Goal: Information Seeking & Learning: Compare options

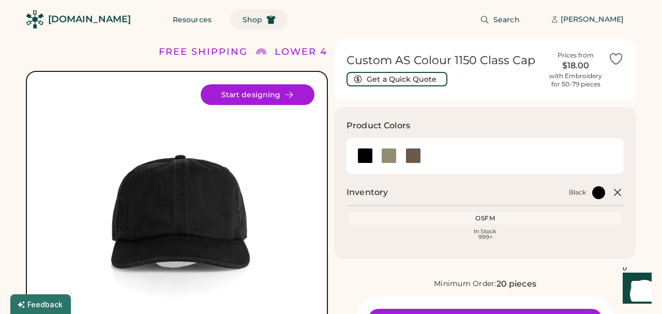
click at [243, 20] on span "Shop" at bounding box center [253, 19] width 20 height 7
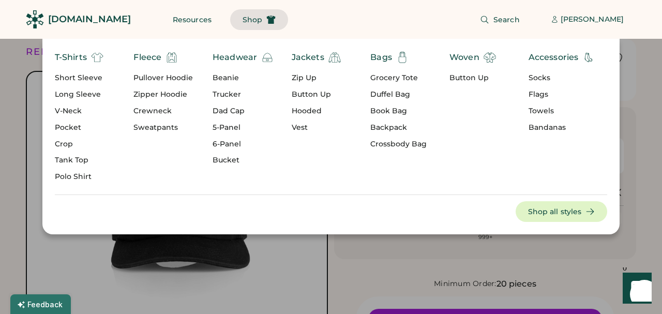
click at [69, 94] on div "Long Sleeve" at bounding box center [79, 95] width 49 height 10
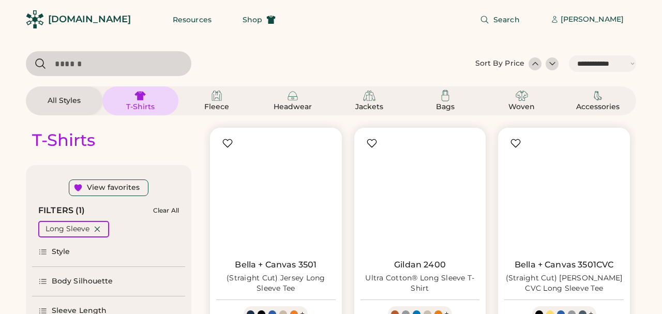
select select "*****"
select select "*"
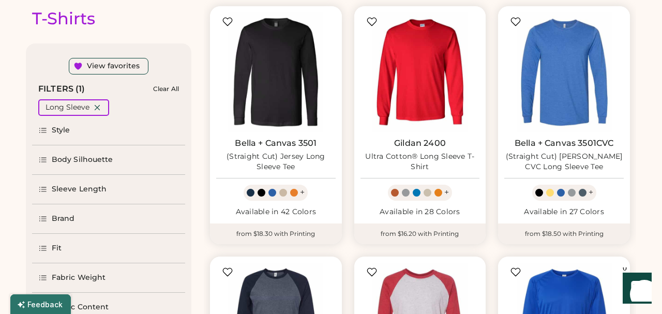
select select "*****"
select select "*"
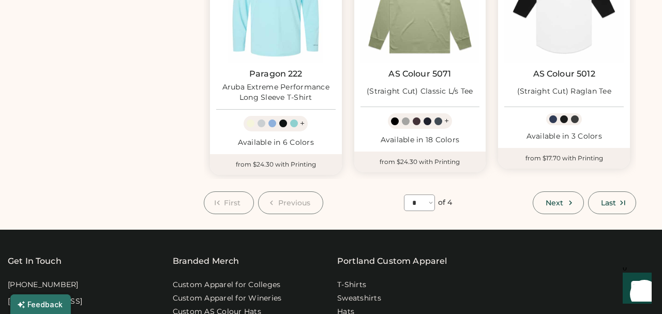
scroll to position [963, 0]
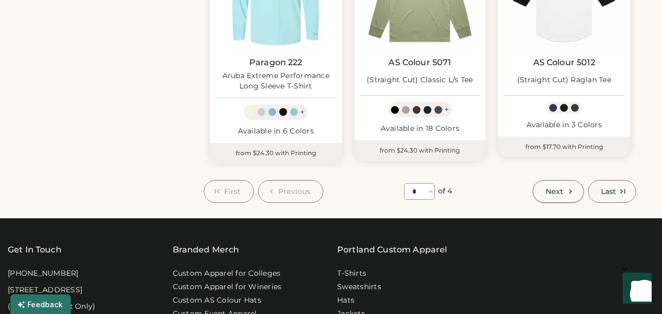
click at [564, 188] on button "Next" at bounding box center [558, 191] width 51 height 23
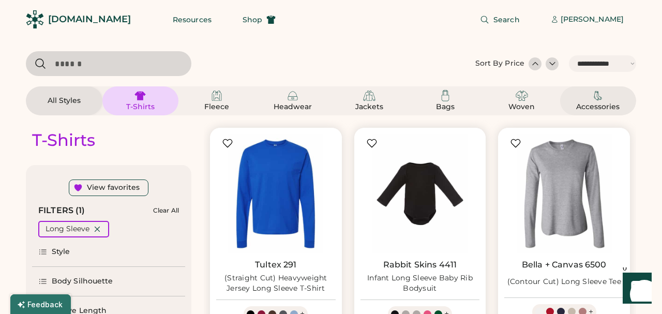
click at [592, 101] on img at bounding box center [598, 96] width 12 height 12
select select "*"
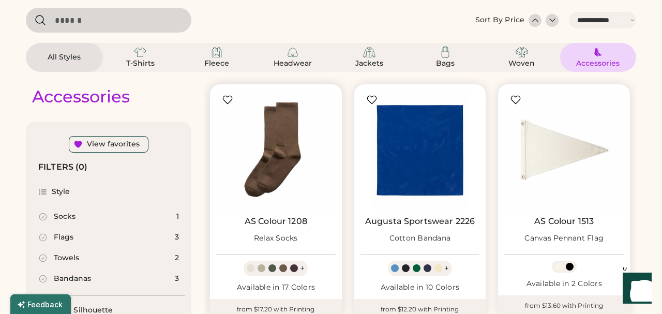
scroll to position [42, 0]
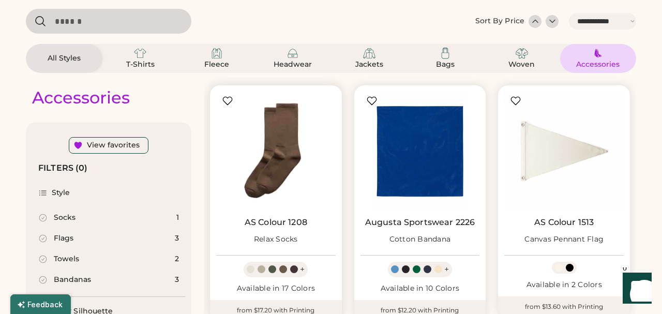
click at [272, 151] on img at bounding box center [276, 152] width 120 height 120
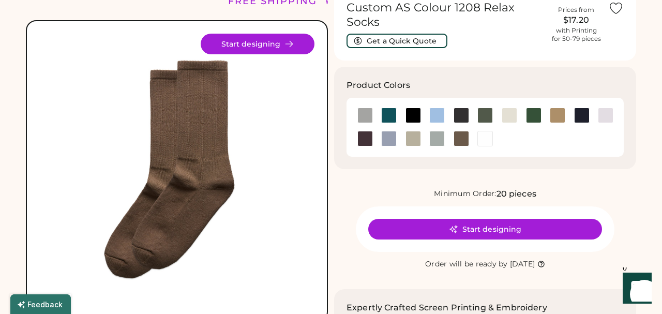
scroll to position [39, 0]
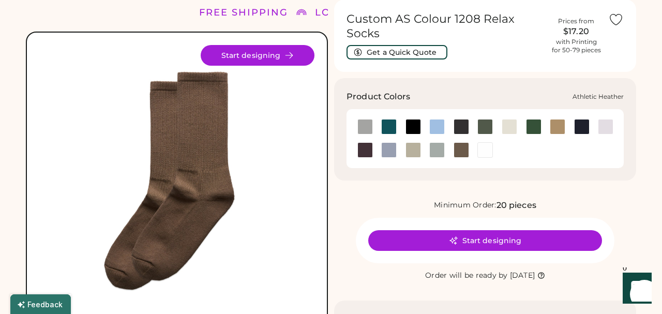
click at [369, 124] on div at bounding box center [365, 127] width 16 height 16
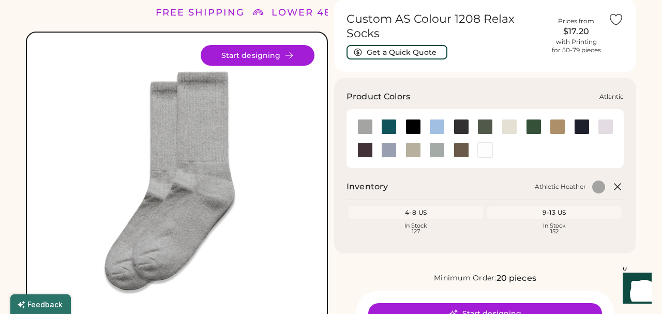
click at [391, 126] on div at bounding box center [389, 127] width 16 height 16
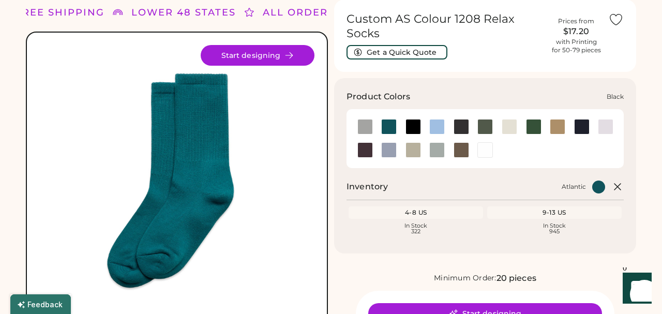
click at [412, 125] on div at bounding box center [414, 127] width 16 height 16
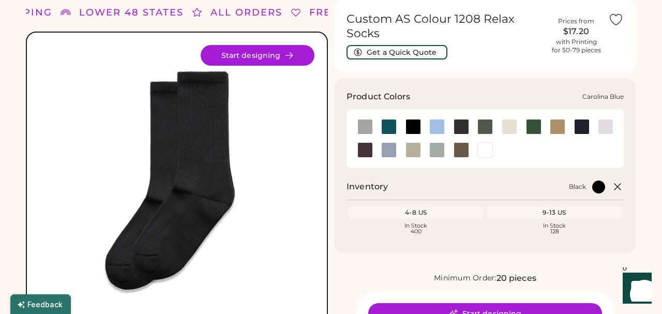
click at [439, 126] on div at bounding box center [437, 127] width 16 height 16
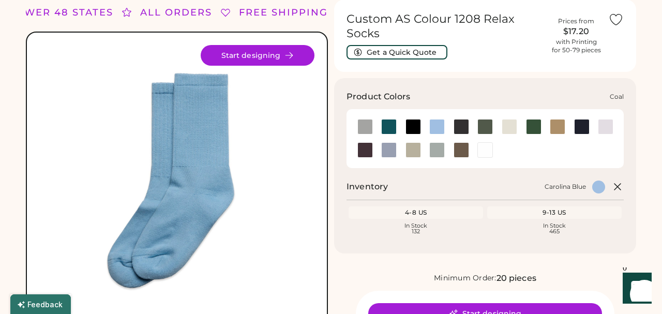
click at [458, 126] on div at bounding box center [462, 127] width 16 height 16
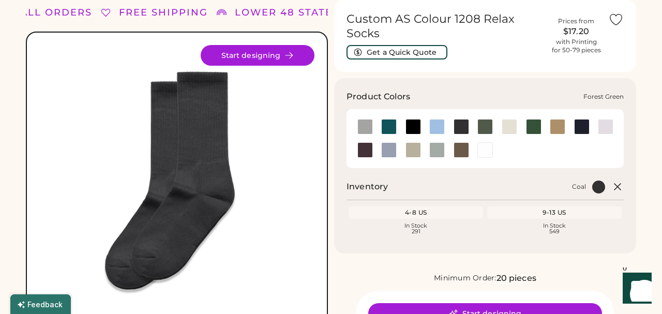
scroll to position [40, 1]
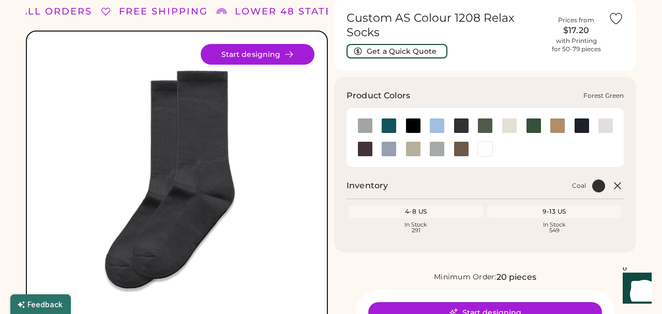
click at [535, 127] on div at bounding box center [534, 126] width 16 height 16
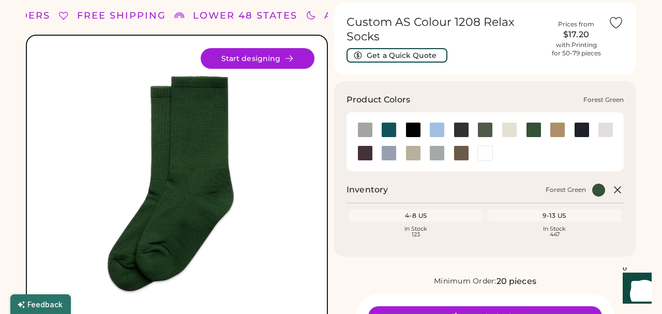
scroll to position [37, 0]
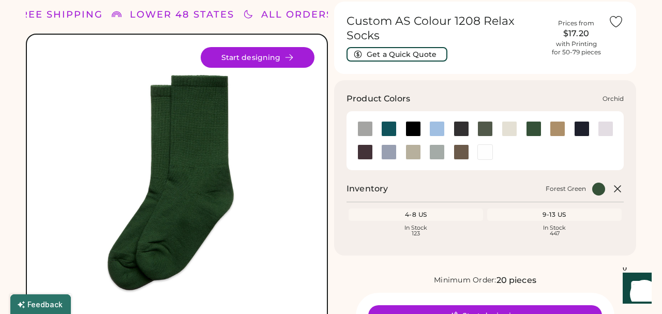
click at [605, 128] on div at bounding box center [606, 129] width 16 height 16
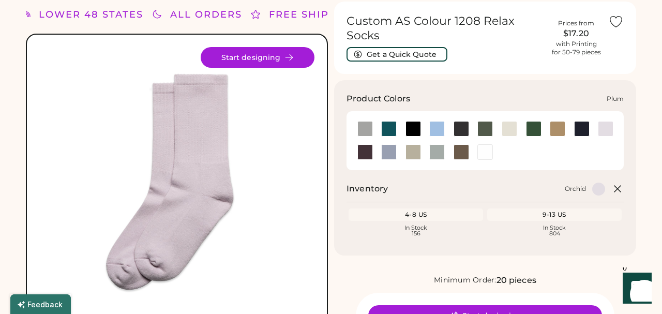
click at [366, 154] on div at bounding box center [365, 152] width 16 height 16
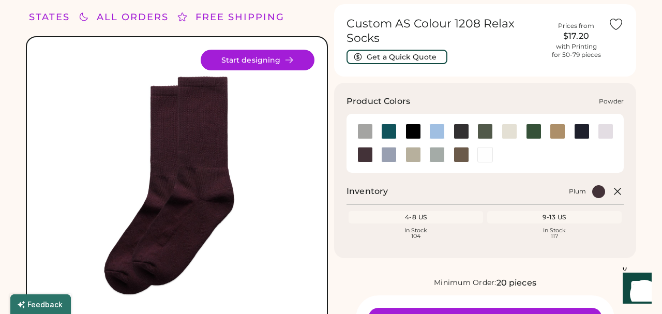
click at [386, 154] on div at bounding box center [389, 155] width 16 height 16
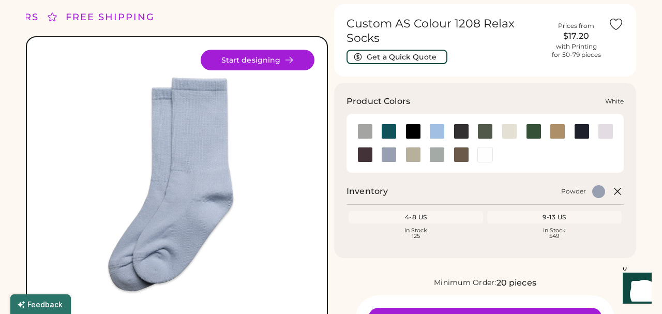
scroll to position [34, 0]
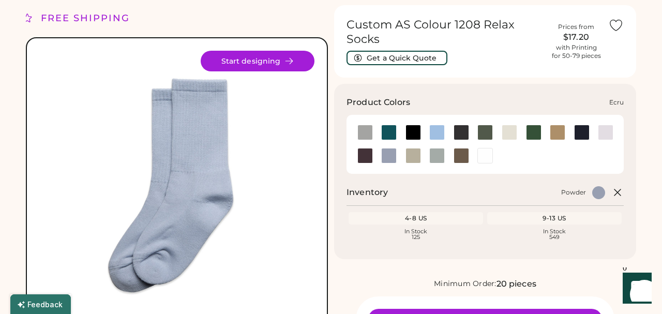
click at [511, 132] on div at bounding box center [510, 133] width 16 height 16
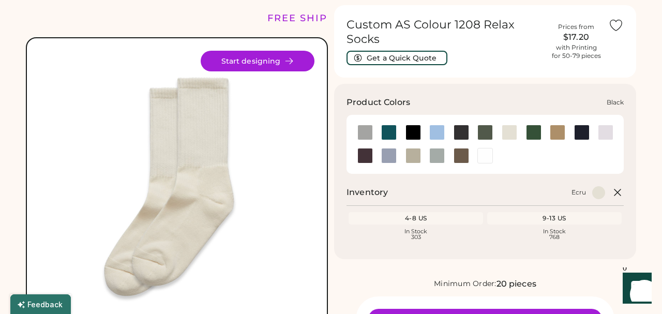
click at [412, 133] on div at bounding box center [414, 133] width 16 height 16
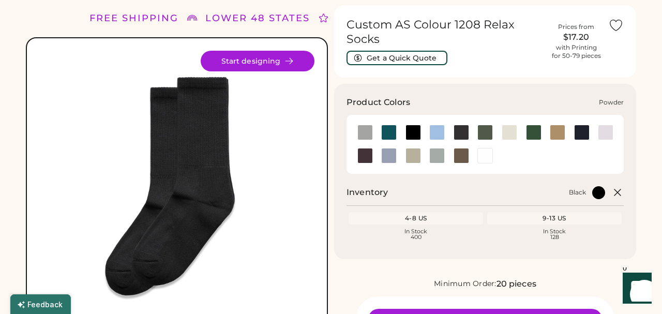
click at [389, 156] on div at bounding box center [389, 156] width 16 height 16
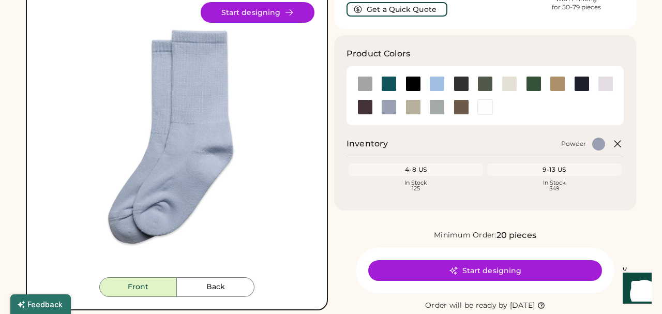
scroll to position [84, 0]
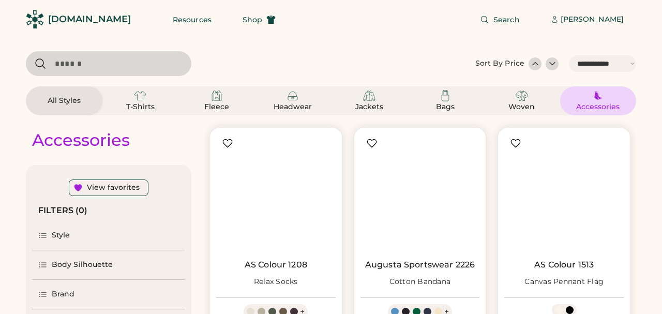
select select "*****"
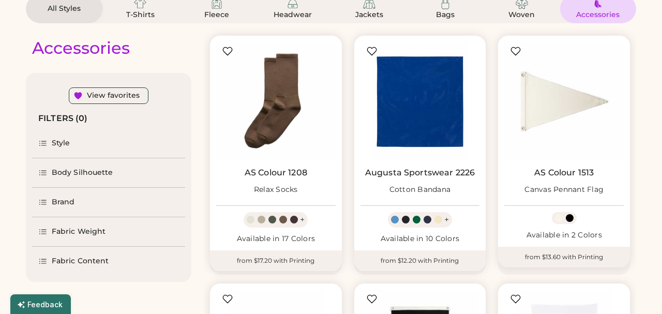
click at [423, 121] on img at bounding box center [421, 102] width 120 height 120
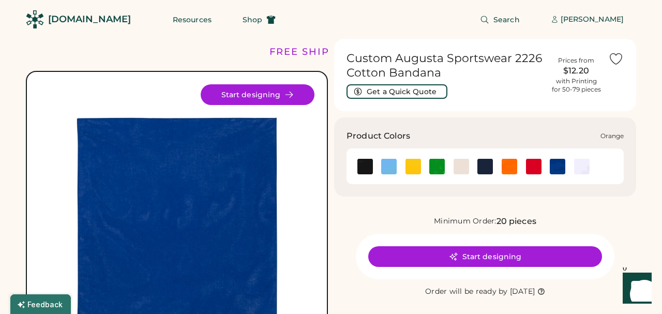
click at [507, 165] on img at bounding box center [510, 167] width 16 height 16
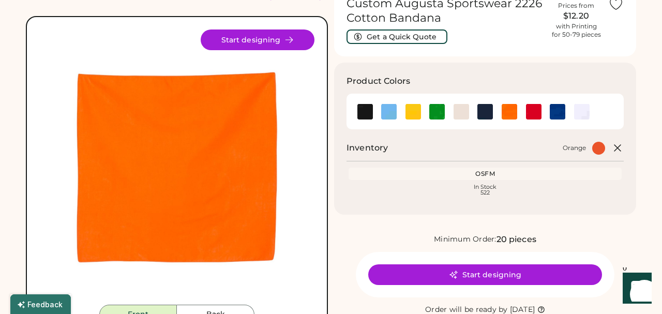
scroll to position [61, 0]
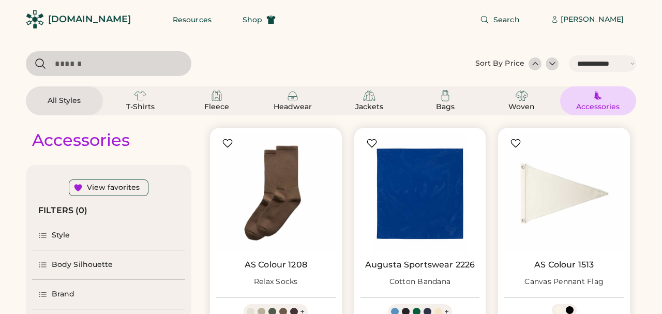
select select "*****"
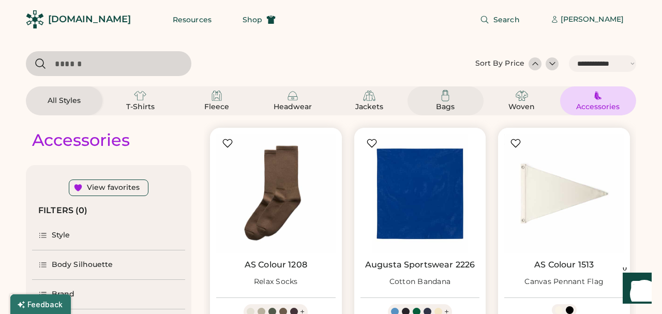
click at [448, 96] on img at bounding box center [445, 96] width 12 height 12
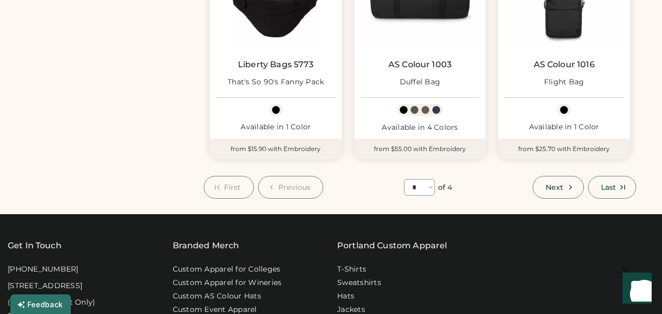
scroll to position [950, 0]
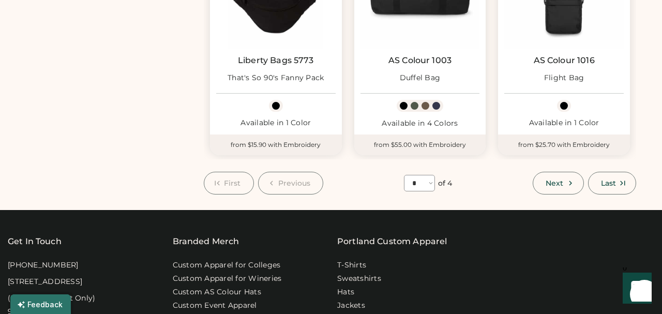
click at [571, 178] on icon at bounding box center [570, 182] width 9 height 9
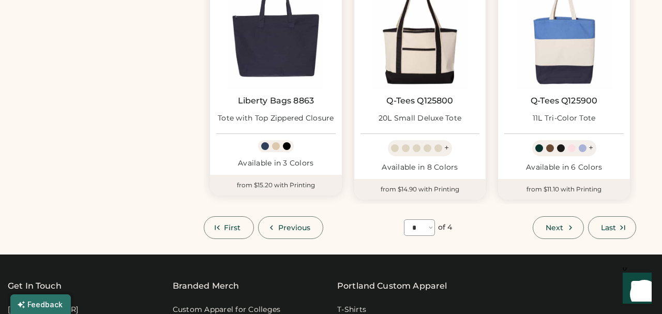
scroll to position [919, 0]
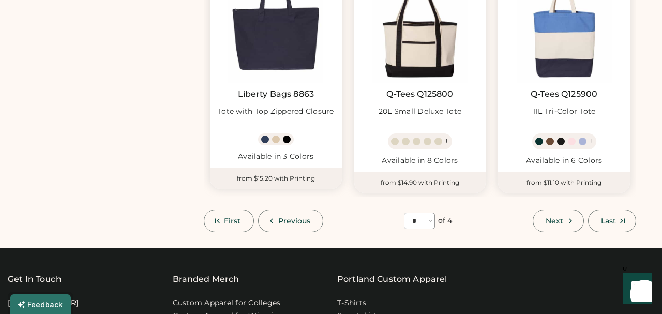
click at [570, 216] on icon at bounding box center [570, 220] width 9 height 9
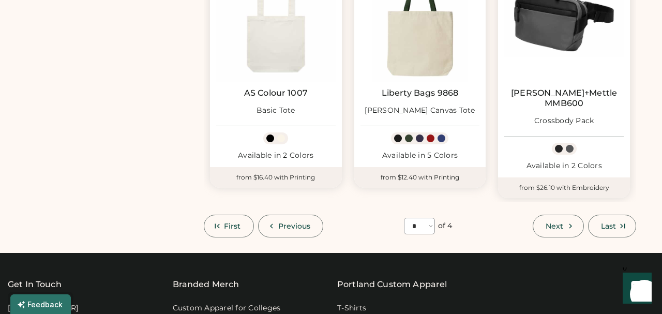
scroll to position [910, 0]
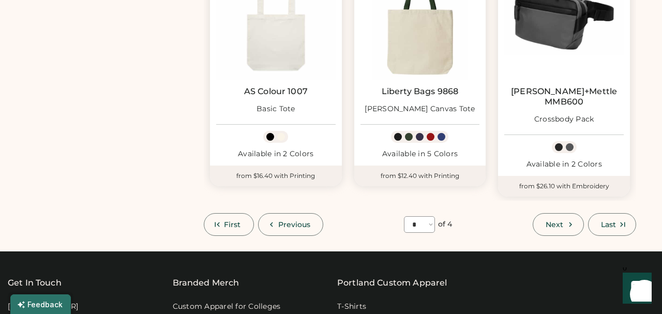
click at [574, 220] on icon at bounding box center [570, 224] width 9 height 9
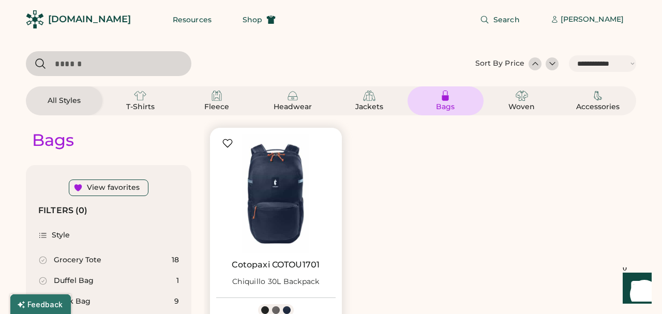
scroll to position [0, 1]
click at [360, 103] on div "Jackets" at bounding box center [369, 107] width 47 height 10
select select "*"
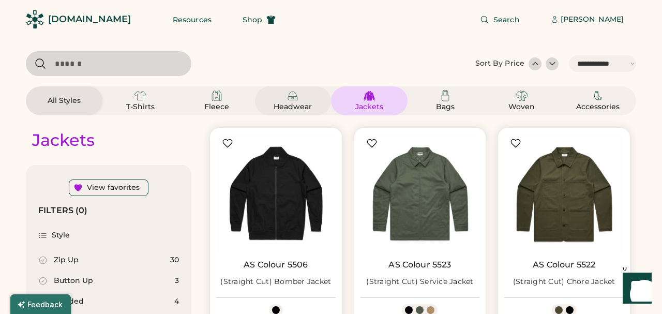
click at [298, 99] on img at bounding box center [293, 96] width 12 height 12
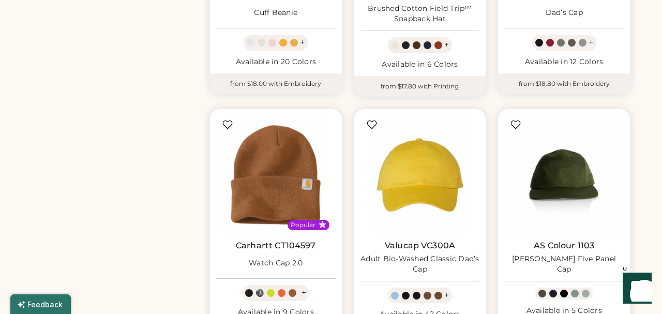
scroll to position [523, 0]
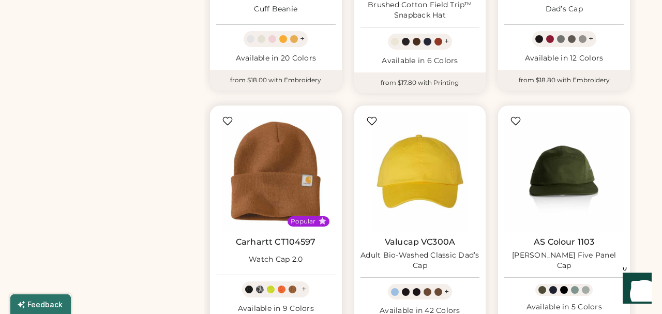
click at [269, 237] on link "Carhartt CT104597" at bounding box center [276, 242] width 80 height 10
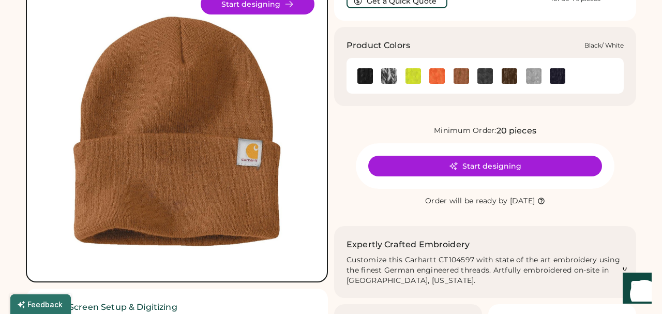
click at [389, 76] on img at bounding box center [389, 76] width 16 height 16
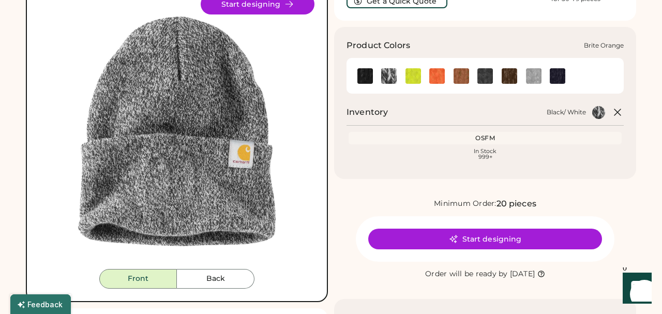
click at [440, 76] on img at bounding box center [437, 76] width 16 height 16
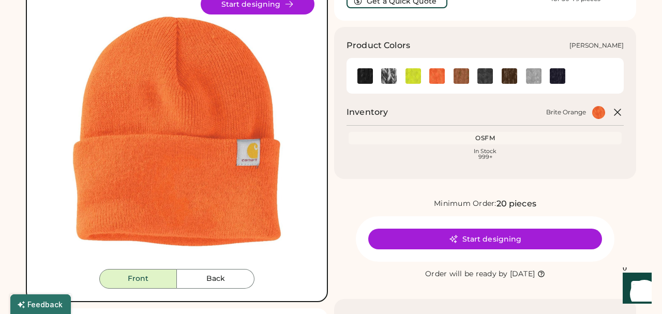
click at [460, 74] on img at bounding box center [462, 76] width 16 height 16
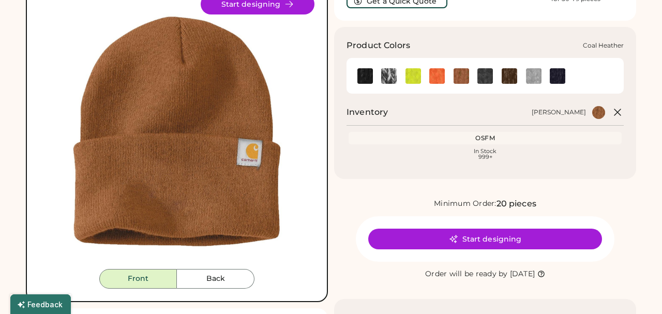
click at [485, 74] on img at bounding box center [486, 76] width 16 height 16
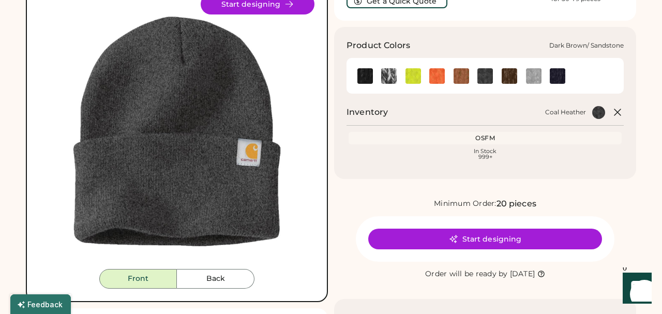
click at [512, 74] on img at bounding box center [510, 76] width 16 height 16
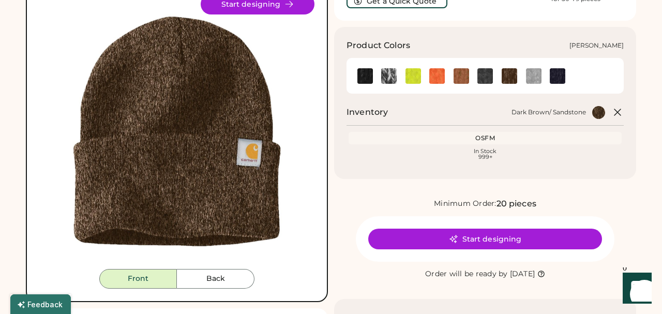
click at [533, 74] on img at bounding box center [534, 76] width 16 height 16
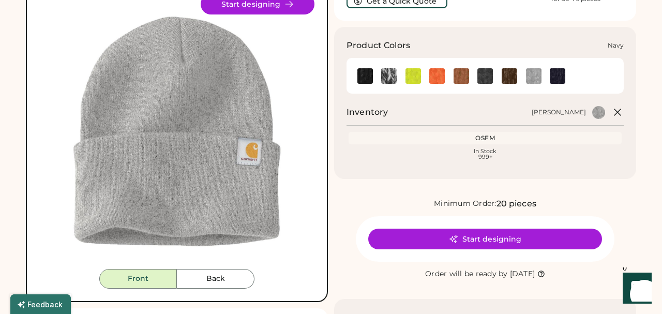
click at [561, 76] on img at bounding box center [558, 76] width 16 height 16
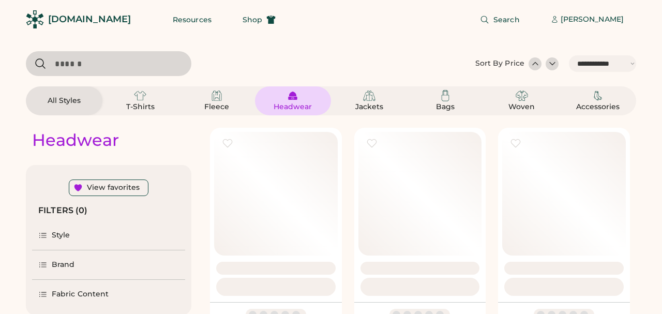
select select "*****"
select select "*"
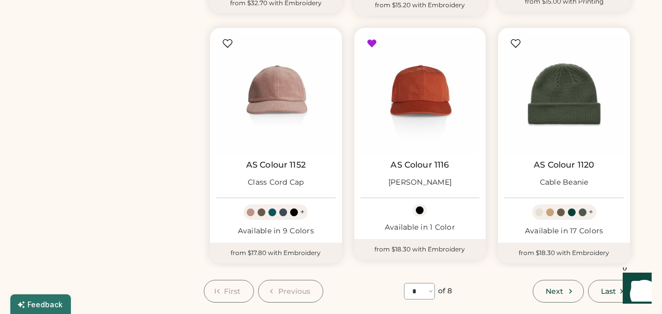
scroll to position [859, 0]
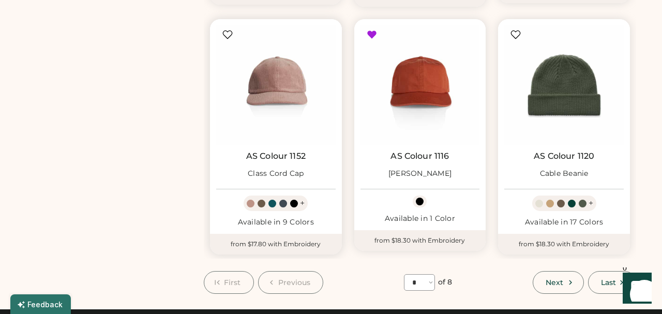
click at [274, 151] on link "AS Colour 1152" at bounding box center [275, 156] width 59 height 10
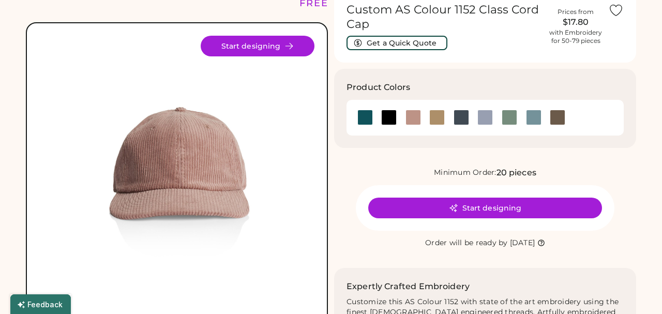
scroll to position [55, 0]
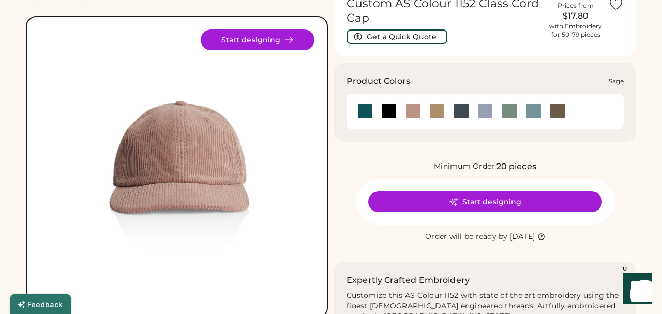
click at [513, 109] on div at bounding box center [510, 111] width 16 height 16
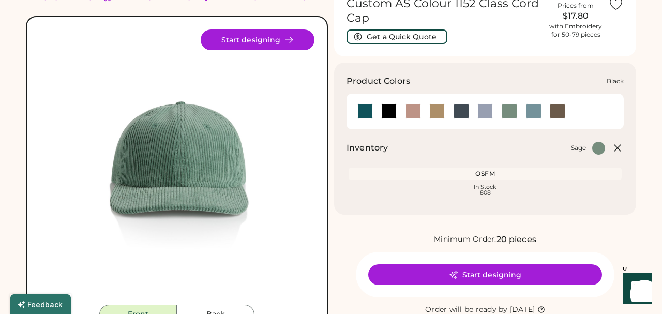
click at [389, 111] on div at bounding box center [389, 111] width 16 height 16
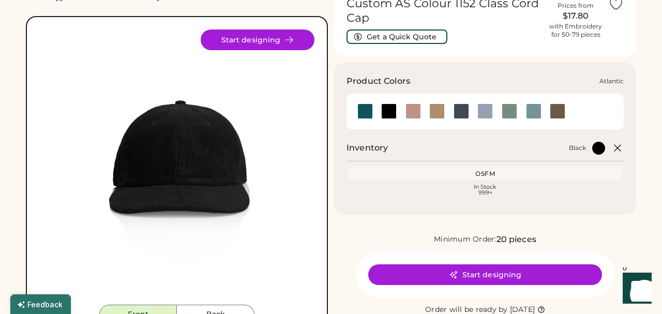
click at [370, 112] on div at bounding box center [365, 111] width 16 height 16
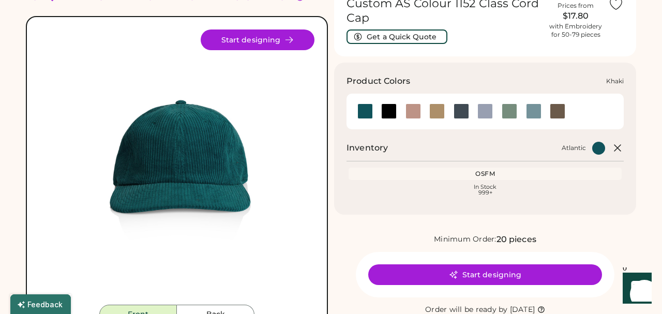
click at [438, 110] on div at bounding box center [437, 111] width 16 height 16
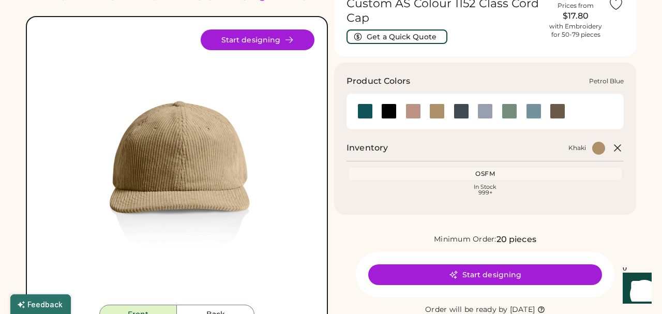
click at [460, 108] on div at bounding box center [462, 111] width 16 height 16
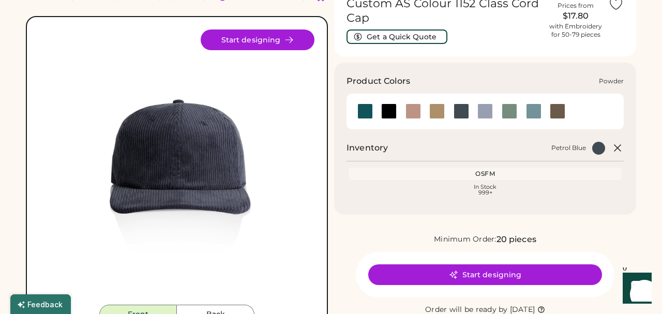
click at [486, 111] on div at bounding box center [486, 111] width 16 height 16
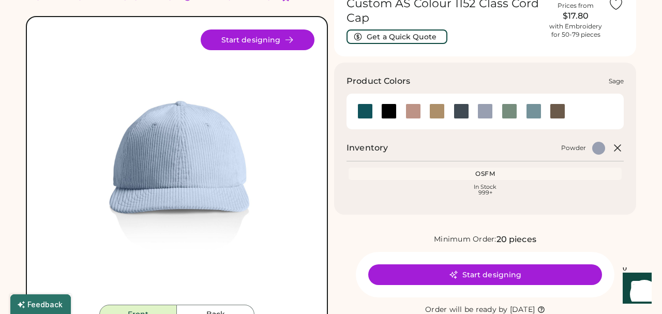
click at [508, 109] on div at bounding box center [510, 111] width 16 height 16
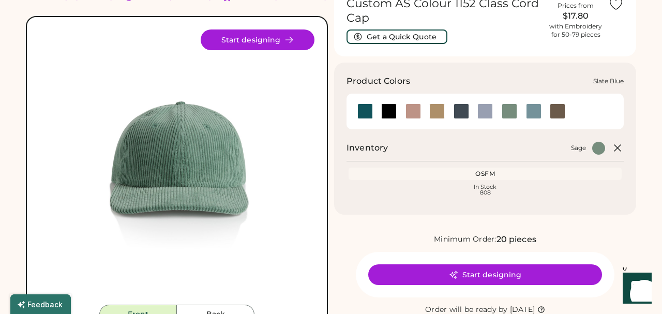
click at [533, 108] on div at bounding box center [534, 111] width 16 height 16
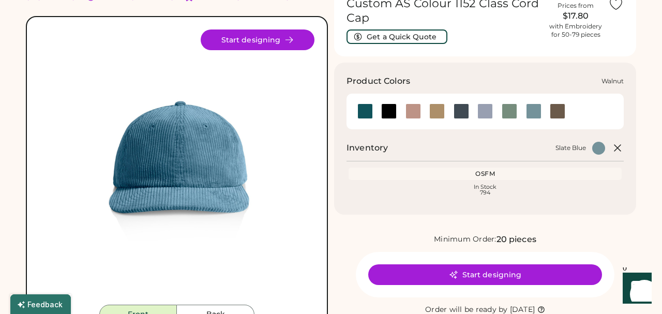
click at [560, 107] on div at bounding box center [558, 111] width 16 height 16
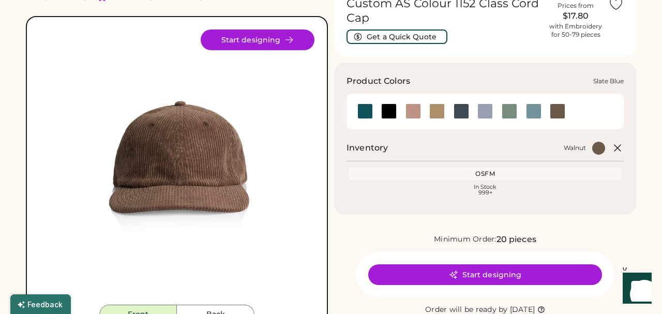
click at [537, 110] on div at bounding box center [534, 111] width 16 height 16
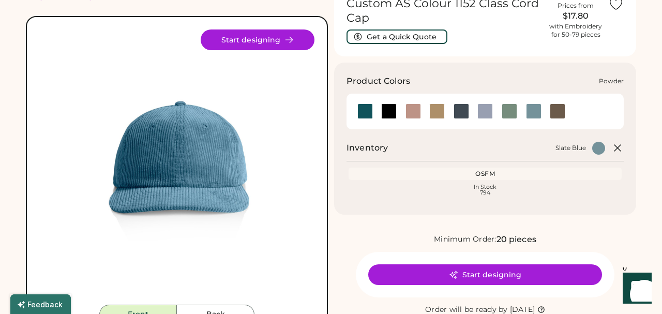
click at [484, 111] on div at bounding box center [486, 111] width 16 height 16
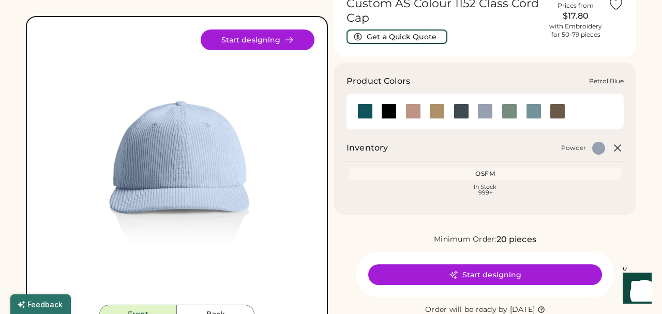
click at [464, 112] on div at bounding box center [462, 111] width 16 height 16
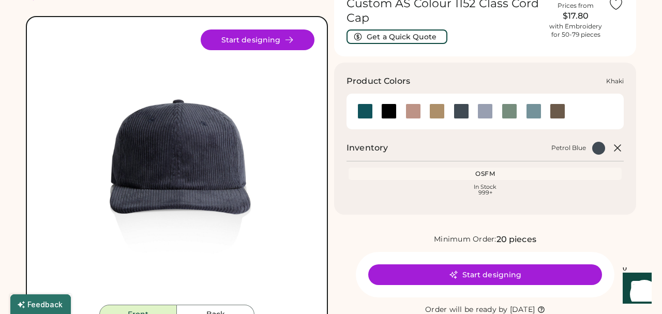
click at [438, 112] on div at bounding box center [437, 111] width 16 height 16
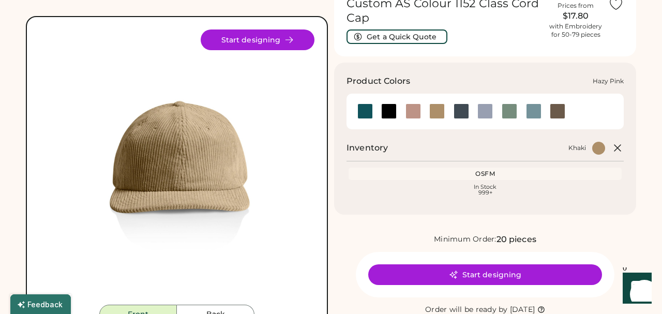
click at [414, 111] on div at bounding box center [414, 111] width 16 height 16
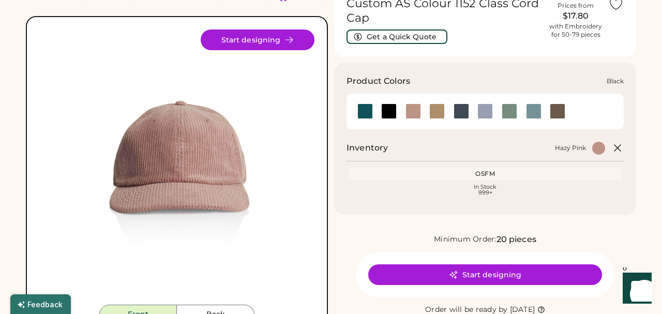
click at [391, 111] on div at bounding box center [389, 111] width 16 height 16
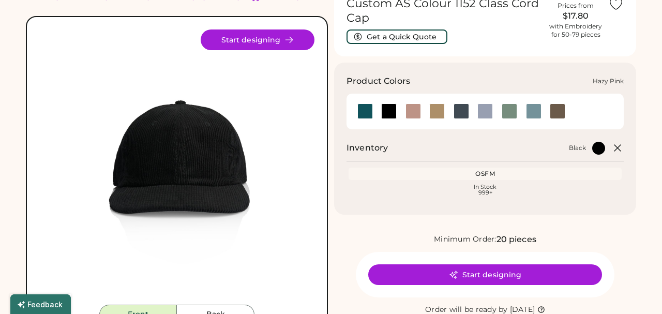
click at [415, 110] on div at bounding box center [414, 111] width 16 height 16
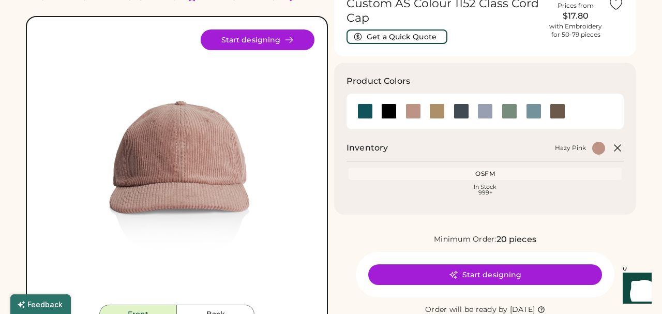
click at [332, 106] on div "FREE SHIPPING LOWER 48 STATES ALL ORDERS FREE SHIPPING LOWER 48 STATES ALL ORDE…" at bounding box center [331, 297] width 610 height 627
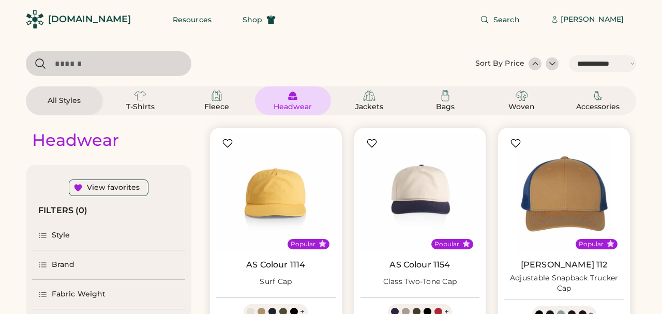
select select "*****"
select select "*"
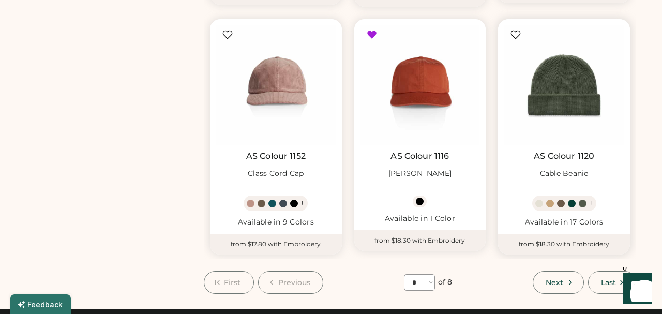
click at [563, 217] on div "Available in 17 Colors" at bounding box center [564, 222] width 120 height 10
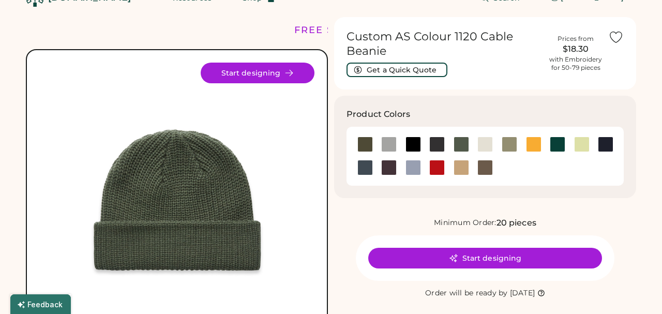
scroll to position [16, 0]
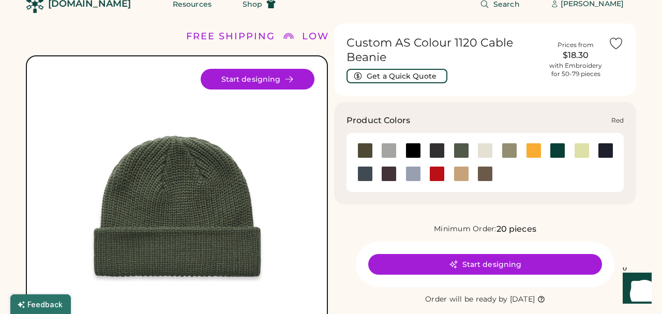
click at [435, 173] on div at bounding box center [437, 174] width 16 height 16
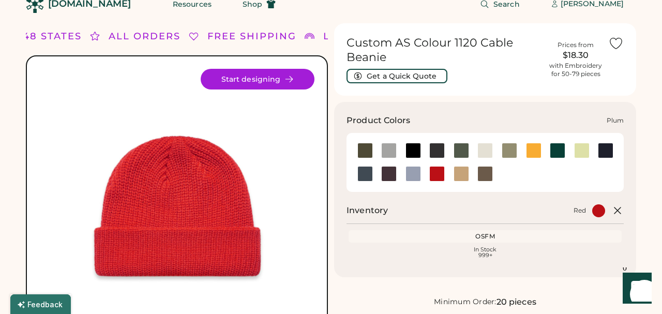
click at [388, 174] on div at bounding box center [389, 174] width 16 height 16
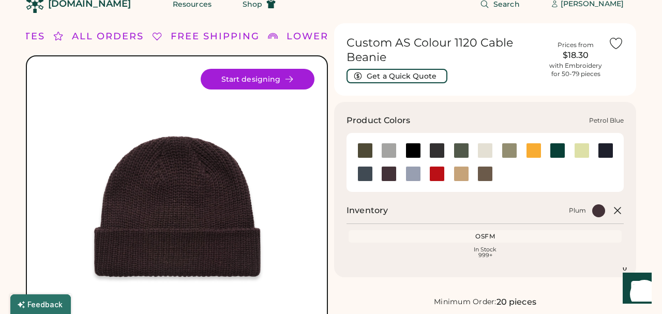
click at [364, 175] on div at bounding box center [365, 174] width 16 height 16
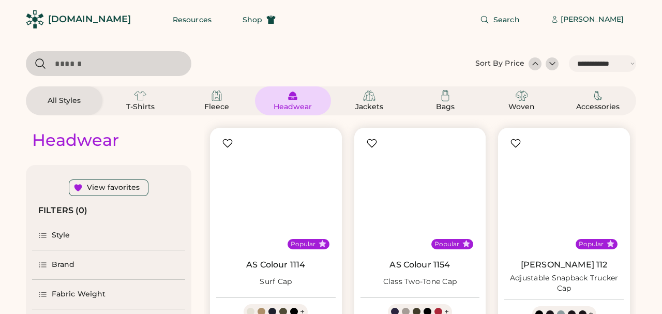
select select "*****"
select select "*"
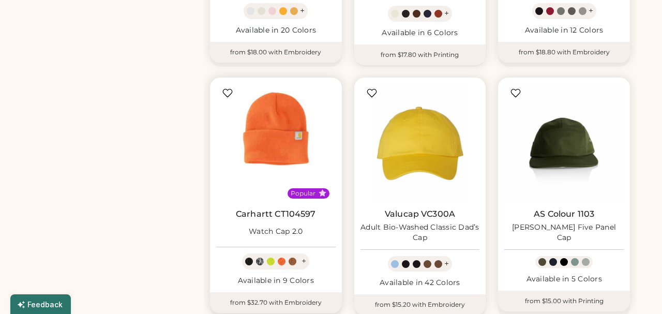
click at [264, 175] on img at bounding box center [276, 144] width 120 height 120
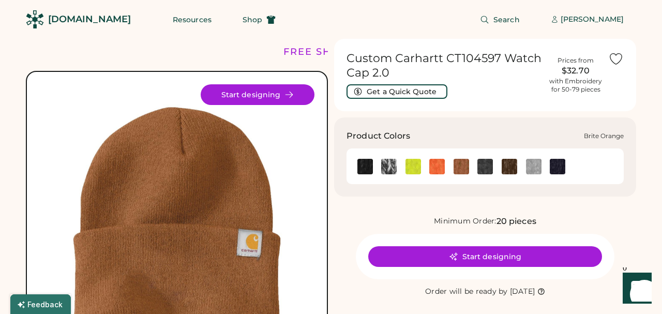
click at [433, 163] on img at bounding box center [437, 167] width 16 height 16
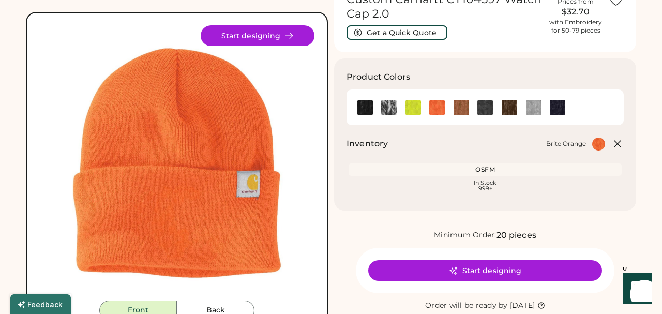
scroll to position [84, 0]
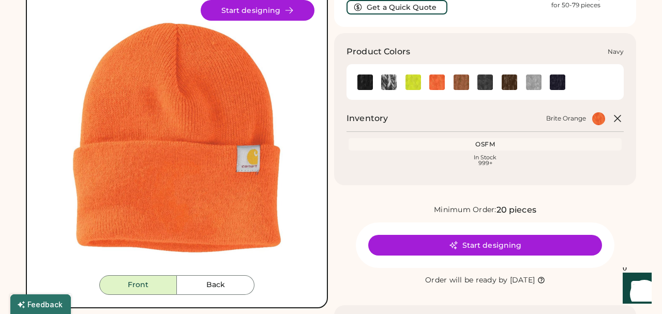
click at [557, 85] on img at bounding box center [558, 82] width 16 height 16
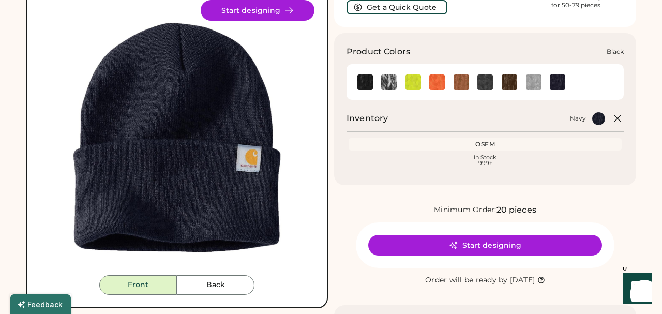
click at [362, 84] on img at bounding box center [365, 82] width 16 height 16
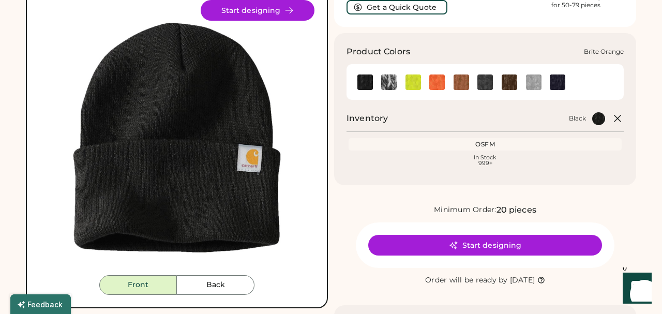
click at [436, 85] on img at bounding box center [437, 82] width 16 height 16
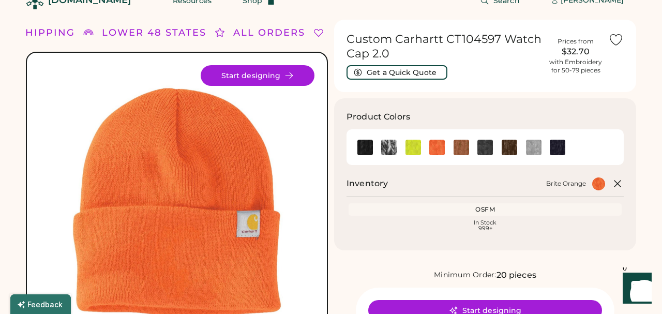
scroll to position [17, 0]
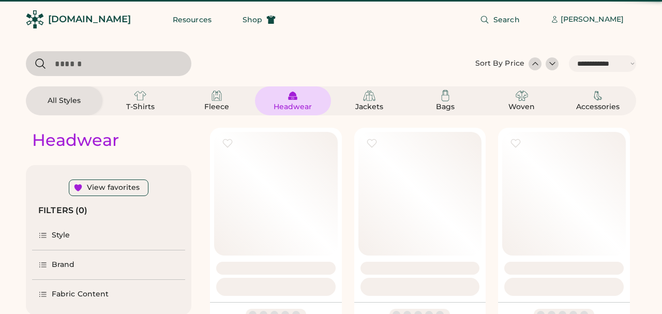
select select "*****"
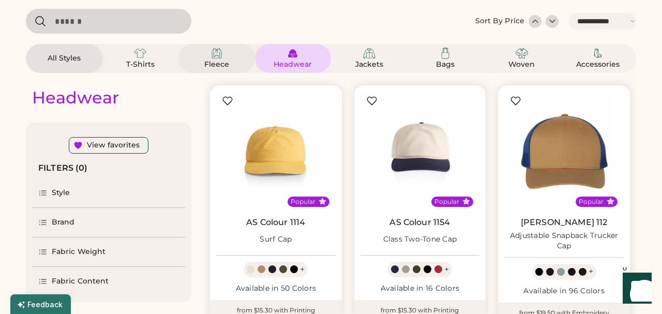
scroll to position [42, 0]
click at [218, 61] on div "Fleece" at bounding box center [216, 65] width 47 height 10
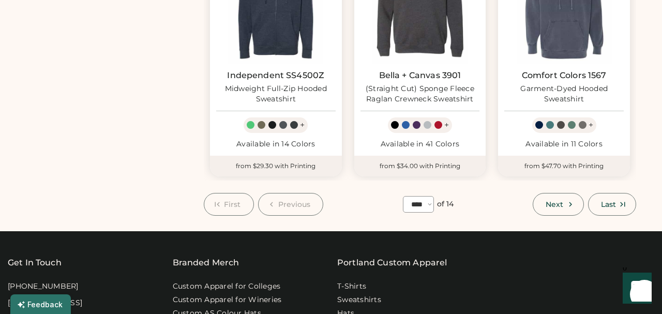
scroll to position [958, 0]
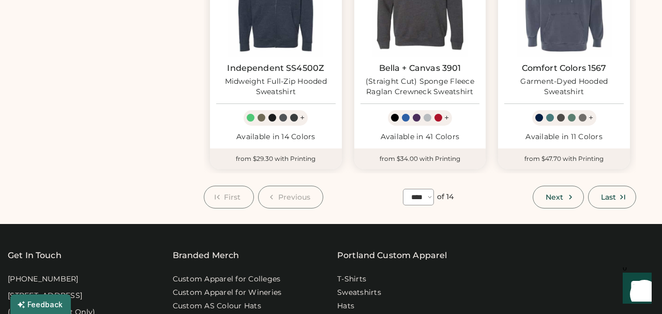
click at [564, 186] on button "Next" at bounding box center [558, 197] width 51 height 23
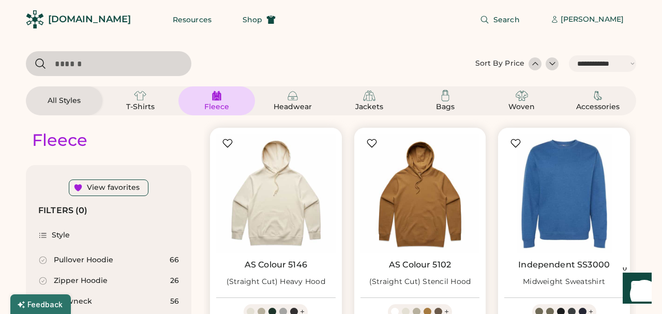
drag, startPoint x: 72, startPoint y: 103, endPoint x: 78, endPoint y: 103, distance: 5.7
click at [72, 103] on div "All Styles" at bounding box center [64, 101] width 47 height 10
select select "*"
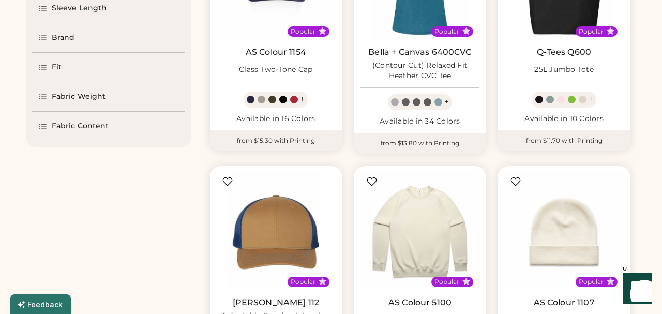
scroll to position [709, 0]
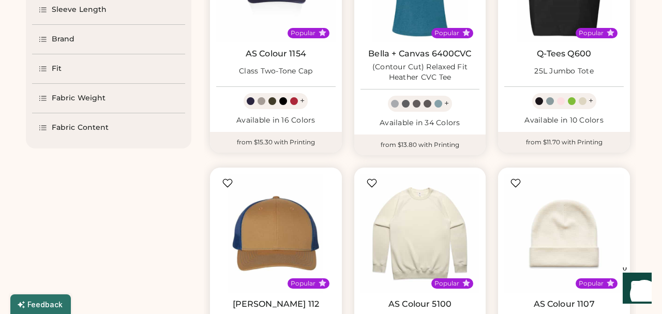
click at [88, 131] on div "Fabric Content" at bounding box center [80, 128] width 57 height 10
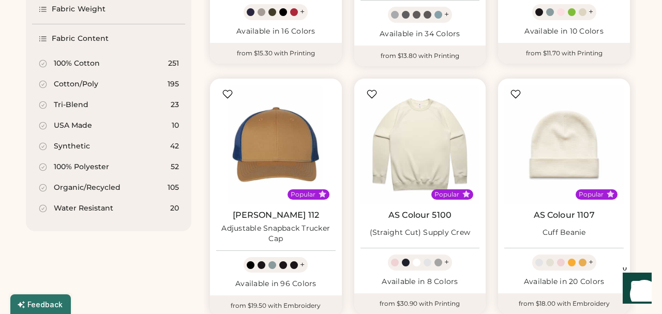
scroll to position [804, 0]
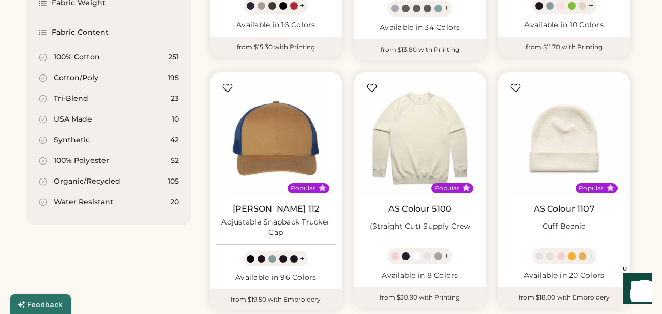
click at [43, 181] on icon at bounding box center [42, 181] width 9 height 9
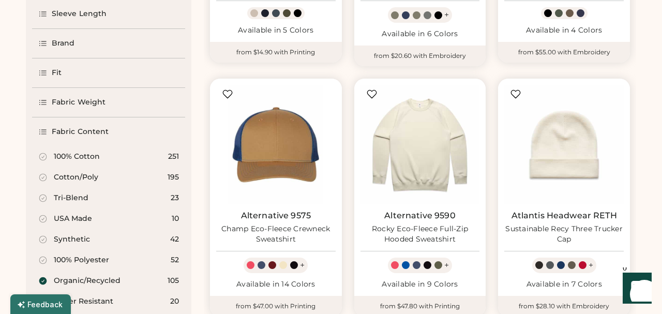
click at [43, 137] on div "Fabric Content" at bounding box center [108, 131] width 153 height 29
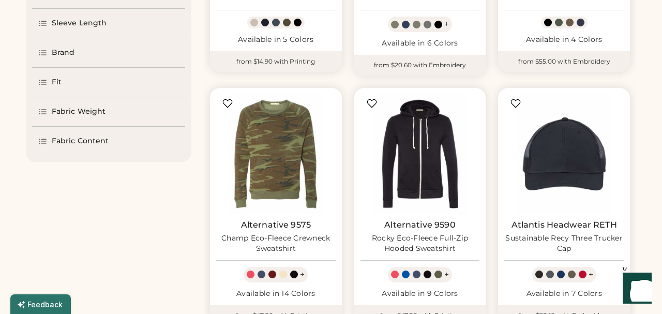
scroll to position [813, 0]
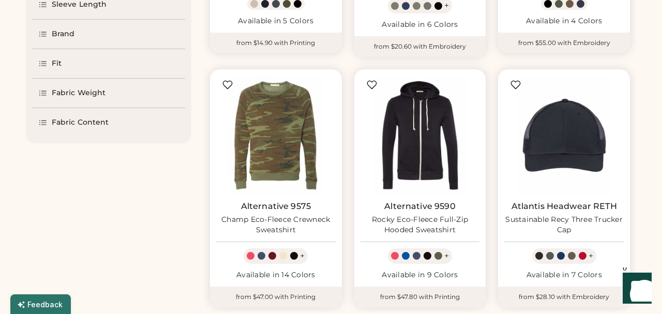
click at [54, 122] on div "Fabric Content" at bounding box center [80, 122] width 57 height 10
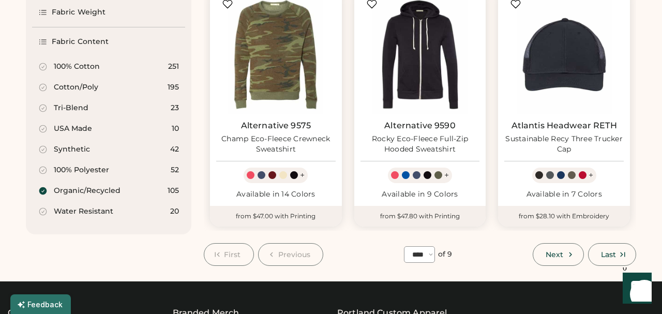
scroll to position [894, 0]
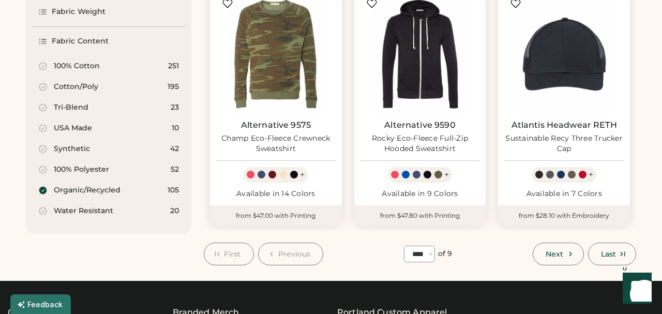
click at [205, 166] on div "Popular Alternative 9575 Champ Eco-Fleece Crewneck Sweatshirt + Available in 14…" at bounding box center [276, 105] width 144 height 250
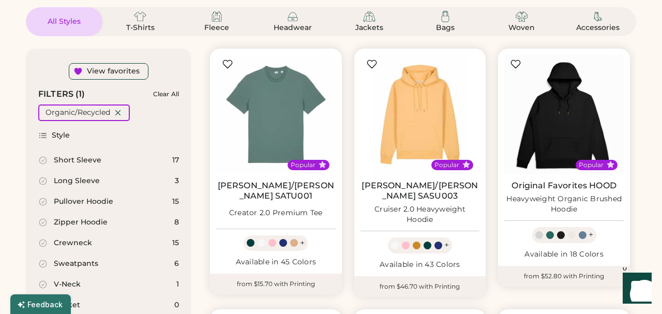
scroll to position [0, 0]
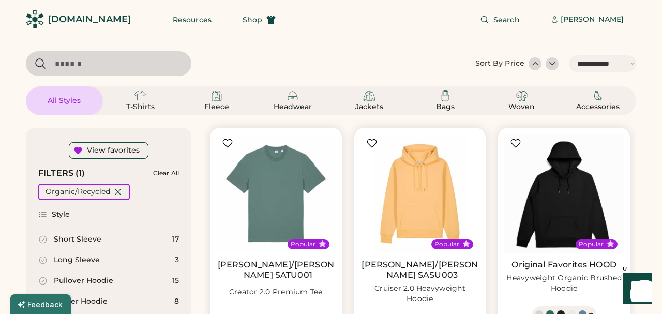
click at [45, 214] on icon at bounding box center [42, 214] width 9 height 9
click at [44, 214] on icon at bounding box center [42, 214] width 9 height 9
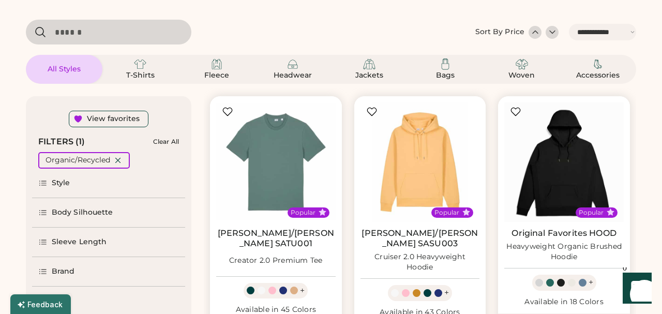
scroll to position [30, 0]
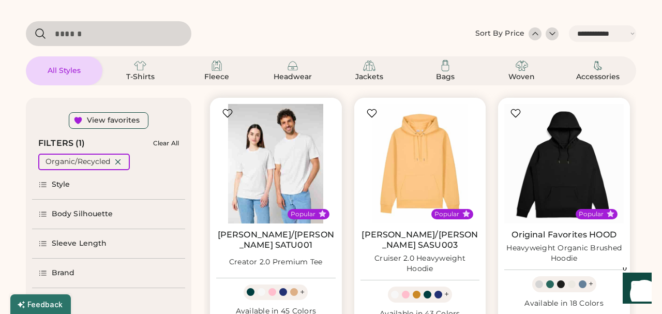
click at [260, 174] on img at bounding box center [276, 164] width 120 height 120
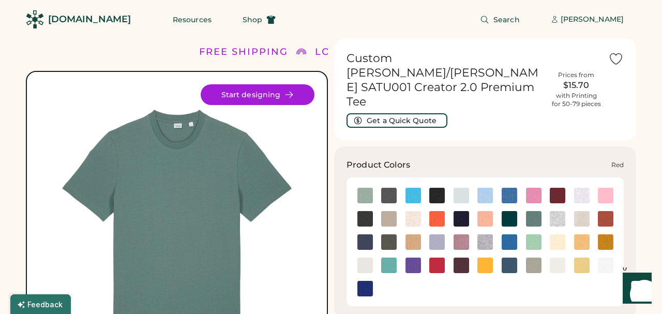
click at [439, 258] on img at bounding box center [437, 266] width 16 height 16
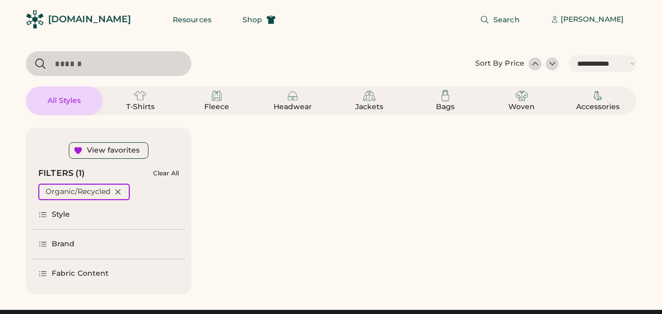
select select "*****"
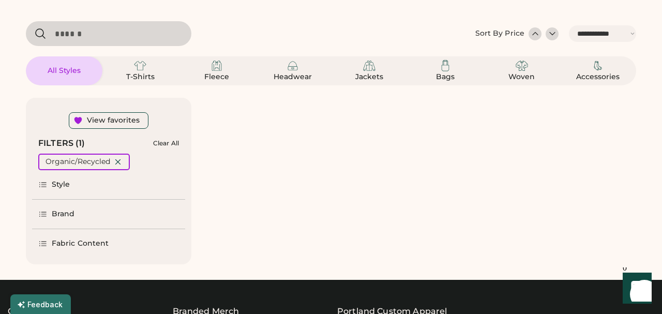
select select "*"
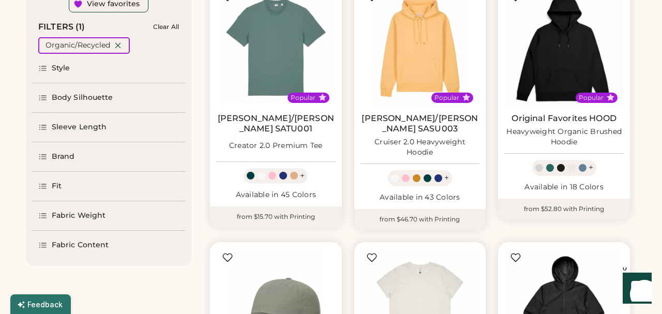
scroll to position [148, 0]
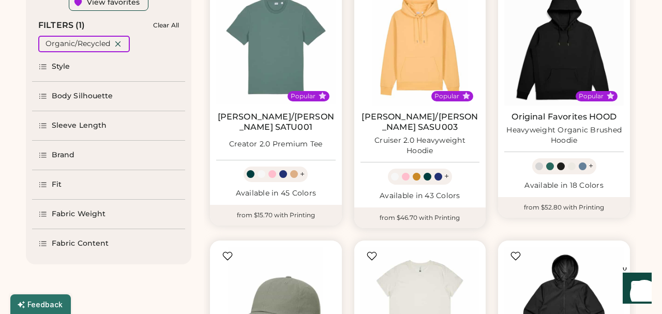
click at [403, 141] on div "Cruiser 2.0 Heavyweight Hoodie" at bounding box center [421, 146] width 120 height 21
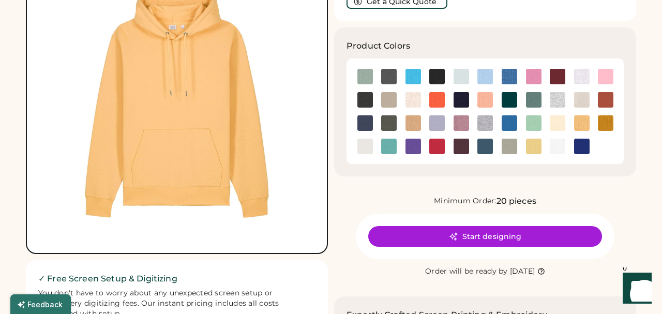
scroll to position [117, 0]
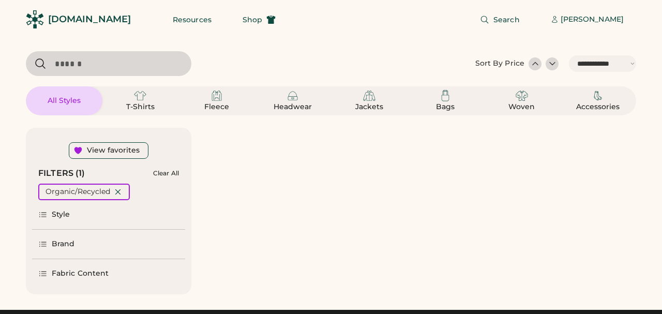
select select "*****"
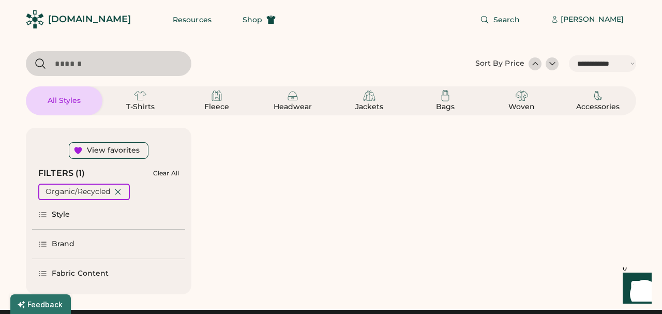
select select "*"
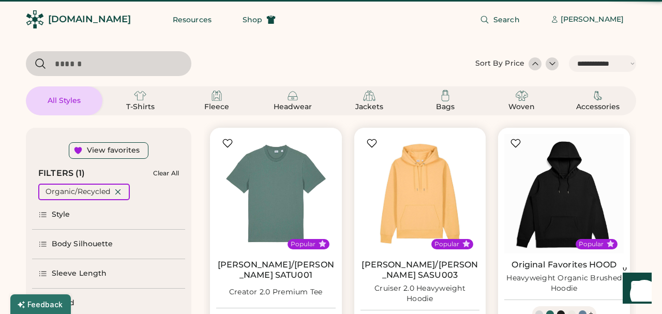
scroll to position [110, 0]
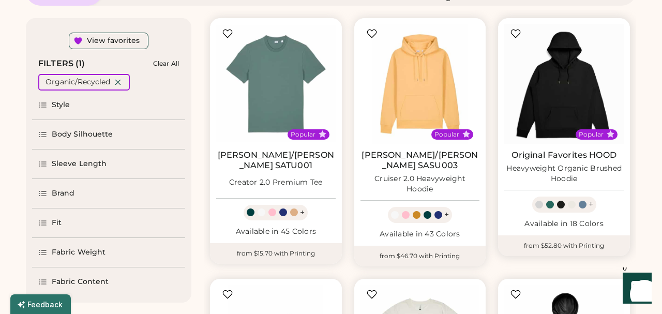
click at [559, 172] on div "Heavyweight Organic Brushed Hoodie" at bounding box center [564, 173] width 120 height 21
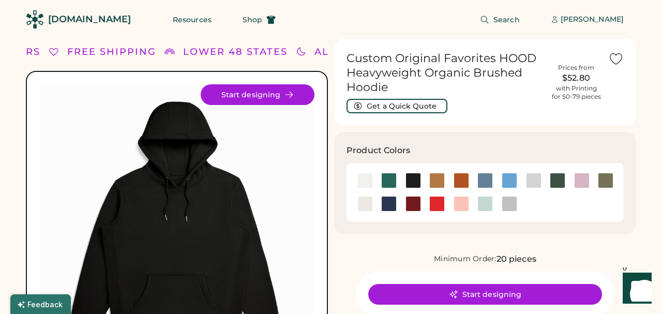
scroll to position [0, 1]
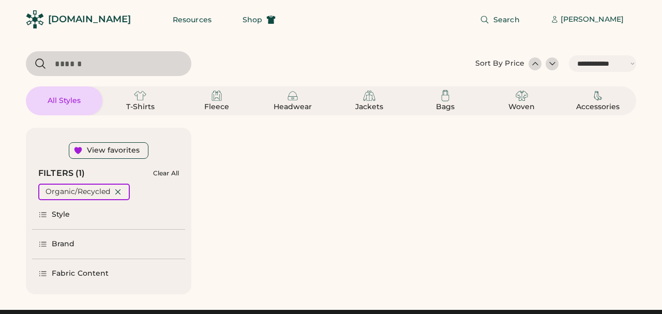
select select "*****"
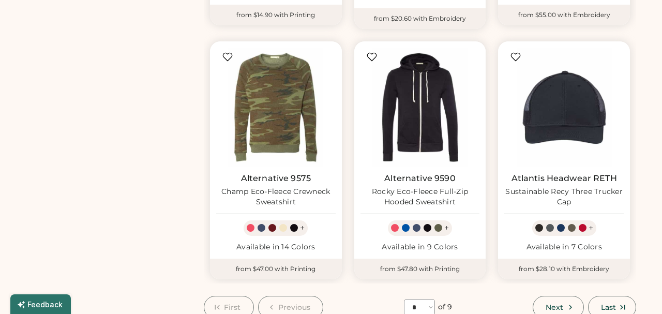
scroll to position [856, 0]
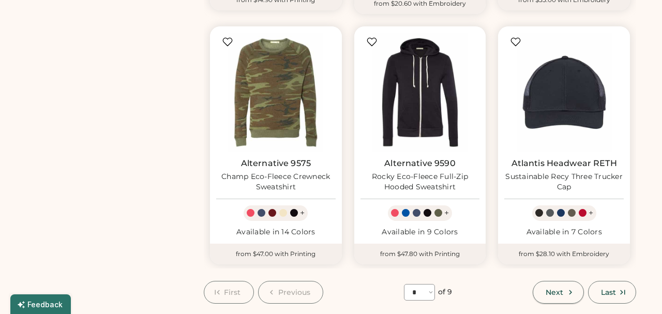
click at [560, 289] on span "Next" at bounding box center [555, 292] width 18 height 7
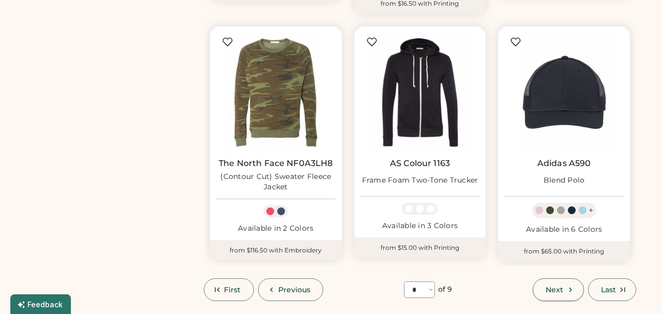
select select "*"
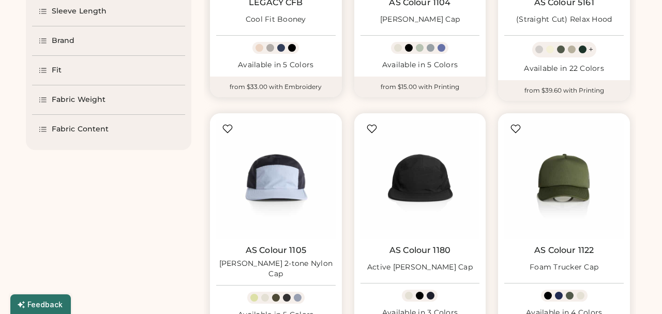
scroll to position [45, 0]
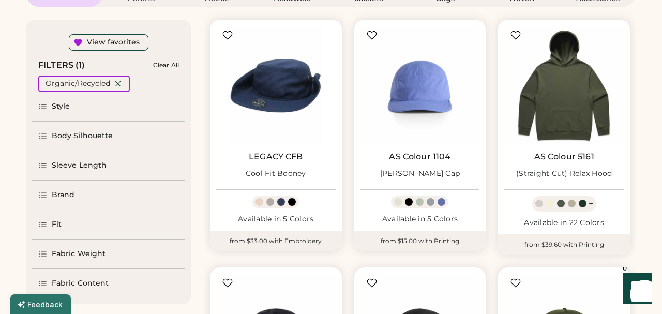
scroll to position [111, 0]
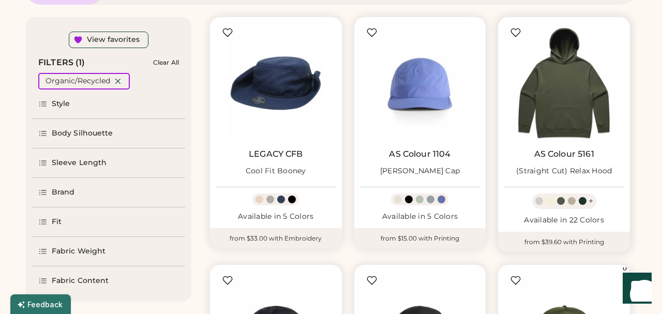
select select "*****"
select select "*"
click at [558, 105] on img at bounding box center [564, 83] width 120 height 120
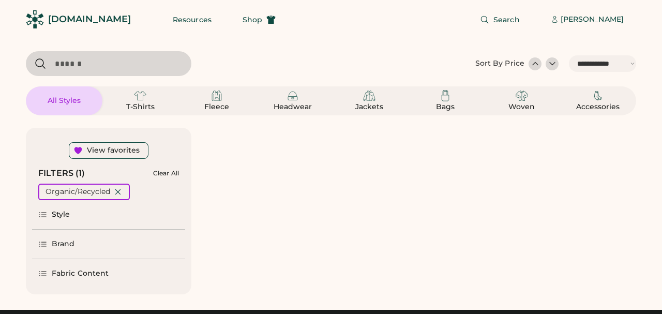
select select "*****"
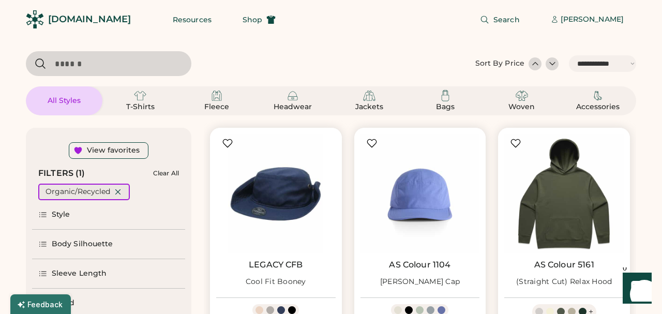
click at [115, 190] on icon at bounding box center [117, 191] width 9 height 9
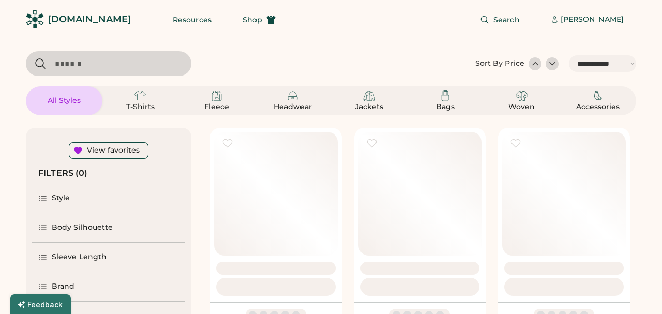
select select "*"
click at [86, 63] on input "input" at bounding box center [109, 63] width 166 height 25
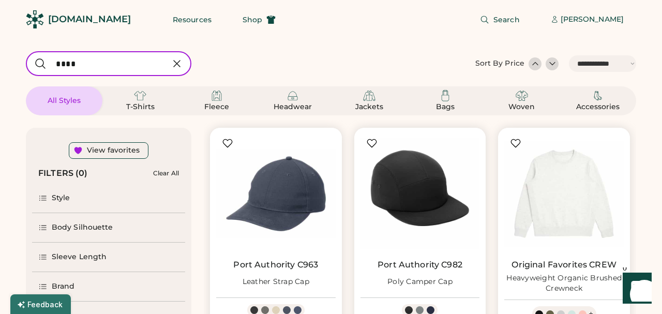
type input "****"
select select "*"
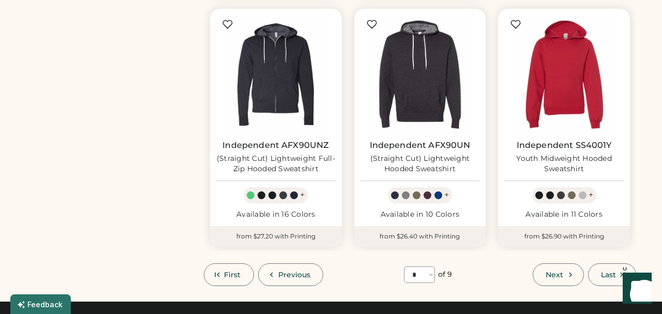
scroll to position [866, 0]
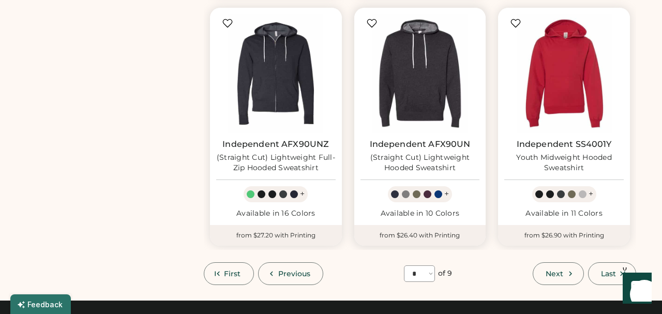
click at [440, 155] on div "(Straight Cut) Lightweight Hooded Sweatshirt" at bounding box center [421, 163] width 120 height 21
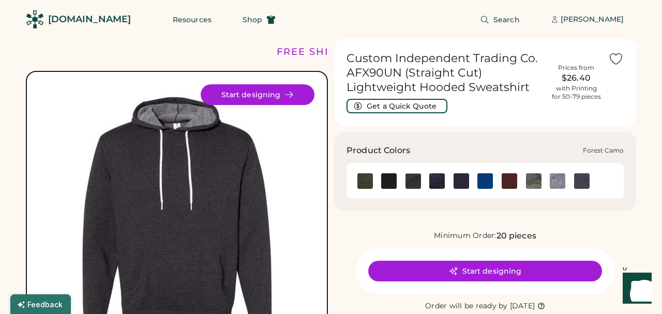
click at [537, 178] on img at bounding box center [534, 181] width 16 height 16
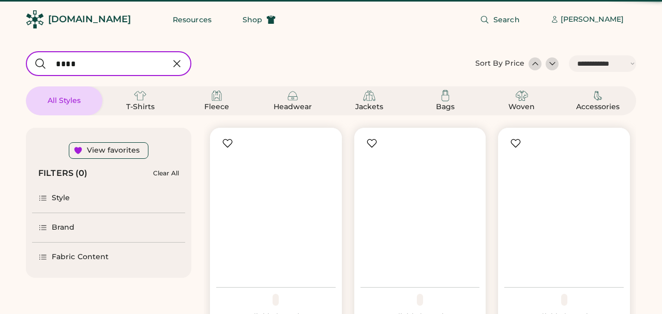
select select "*****"
select select "*"
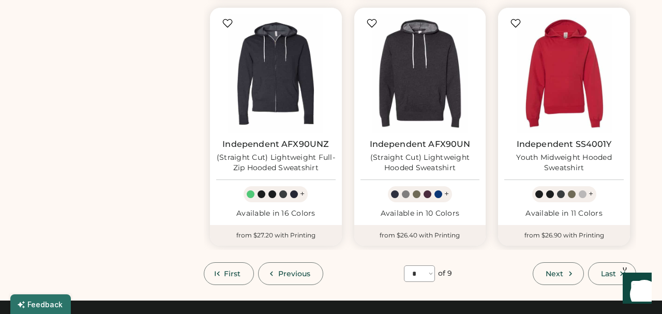
click at [554, 154] on div "Youth Midweight Hooded Sweatshirt" at bounding box center [564, 163] width 120 height 21
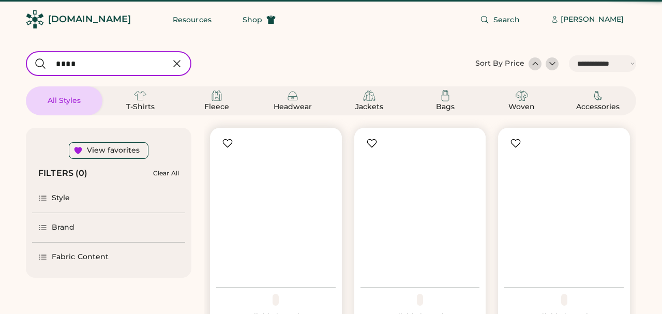
select select "*****"
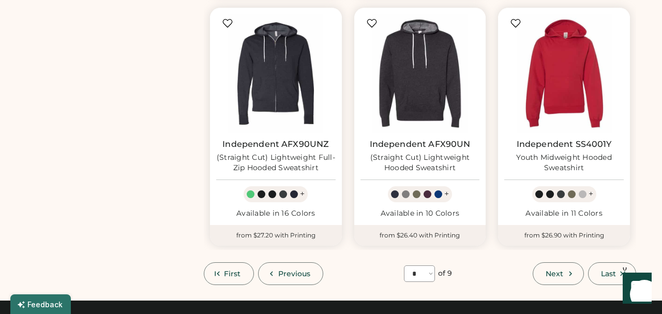
click at [557, 271] on span "Next" at bounding box center [555, 273] width 18 height 7
select select "*"
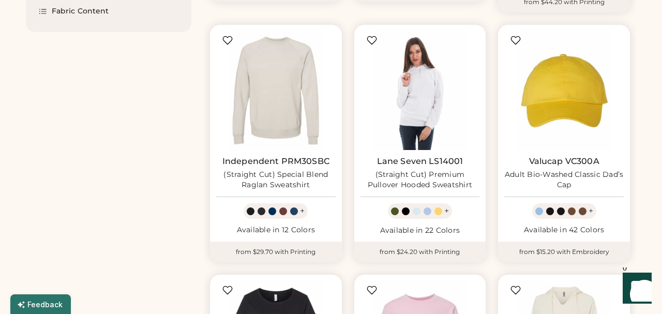
scroll to position [365, 0]
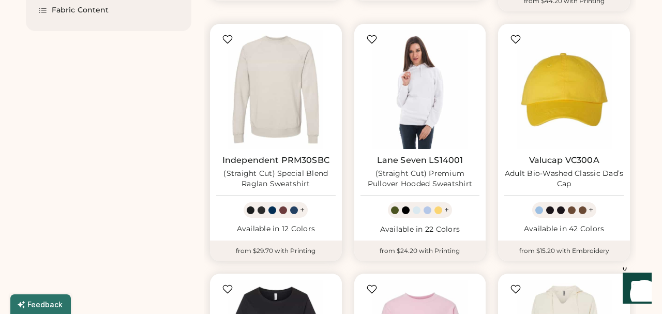
click at [290, 158] on link "Independent PRM30SBC" at bounding box center [275, 160] width 107 height 10
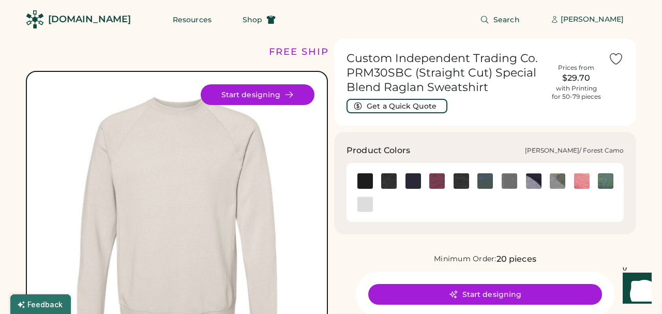
click at [557, 182] on img at bounding box center [558, 181] width 16 height 16
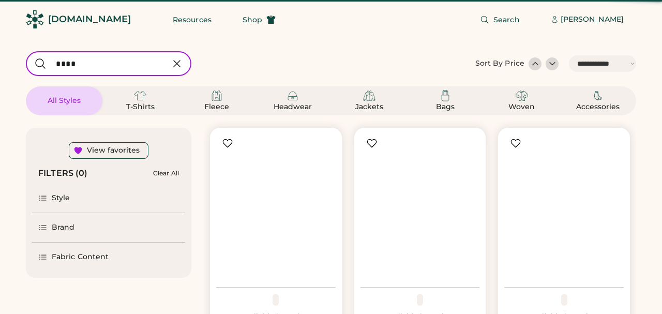
select select "*****"
select select "*"
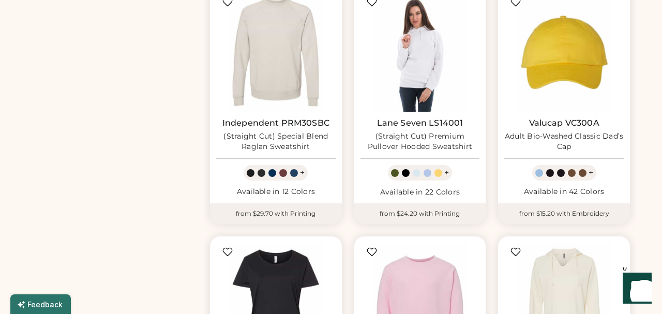
scroll to position [405, 0]
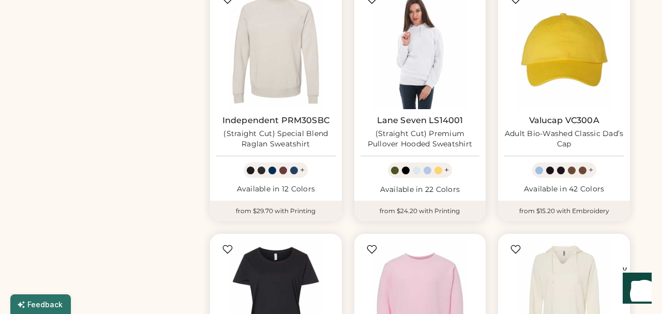
click at [435, 125] on div "Lane Seven LS14001 (Straight Cut) Premium Pullover Hooded Sweatshirt" at bounding box center [421, 132] width 120 height 34
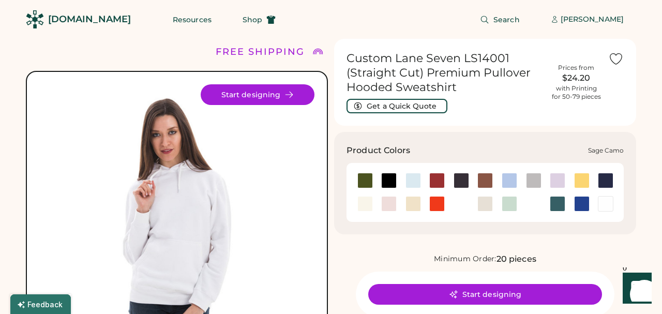
click at [467, 204] on div at bounding box center [462, 204] width 16 height 16
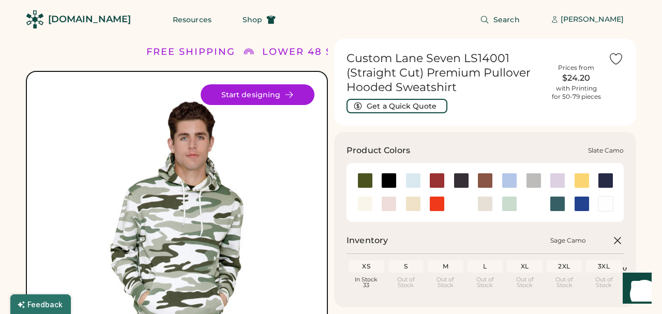
click at [531, 204] on div at bounding box center [534, 204] width 16 height 16
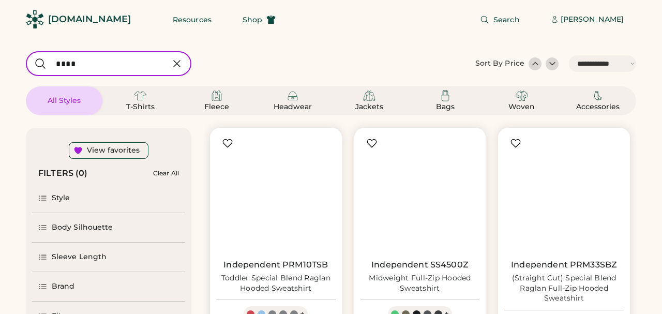
select select "*****"
select select "*"
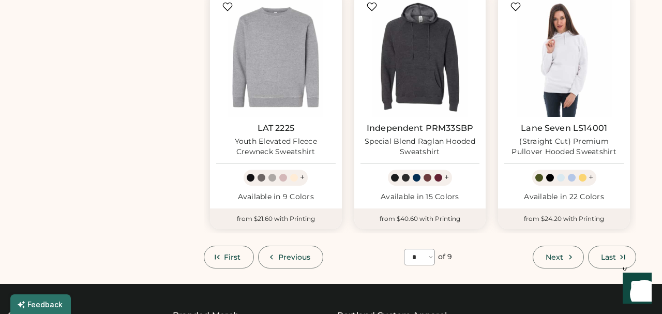
scroll to position [911, 0]
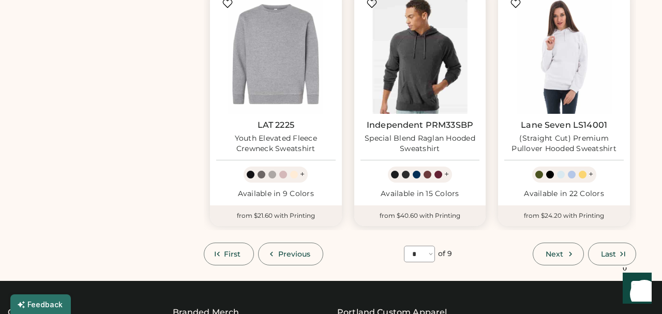
click at [420, 95] on img at bounding box center [421, 54] width 120 height 120
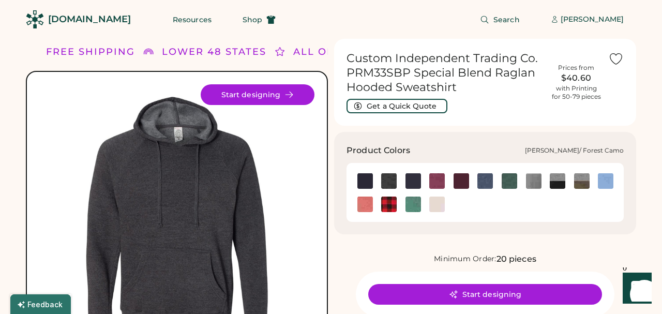
click at [582, 182] on img at bounding box center [582, 181] width 16 height 16
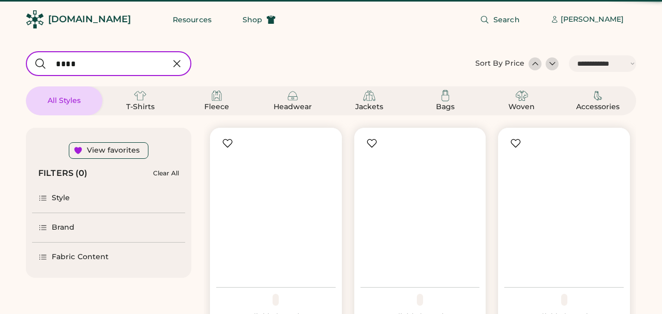
select select "*****"
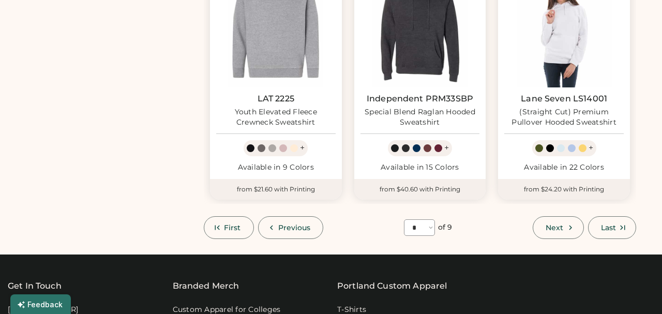
scroll to position [937, 0]
click at [569, 223] on icon at bounding box center [570, 227] width 9 height 9
select select "*"
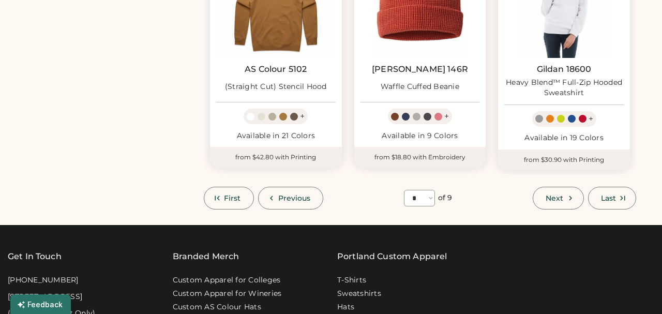
scroll to position [45, 0]
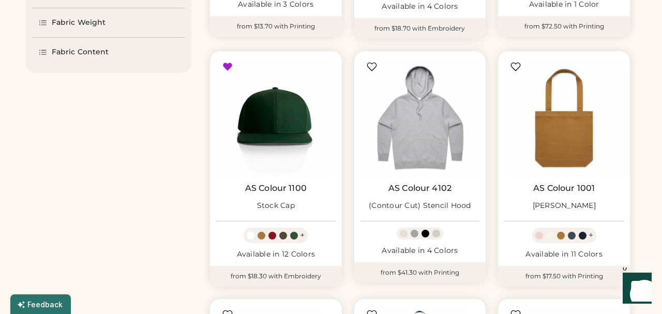
scroll to position [324, 0]
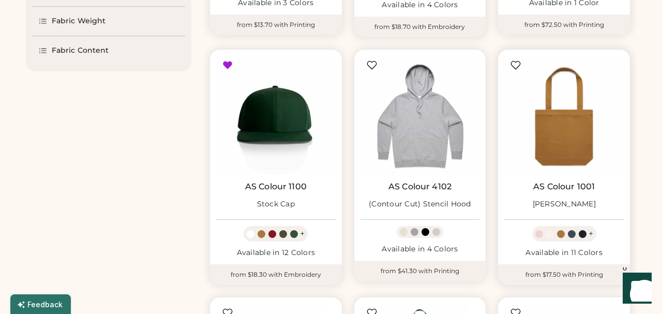
click at [553, 184] on link "AS Colour 1001" at bounding box center [564, 187] width 62 height 10
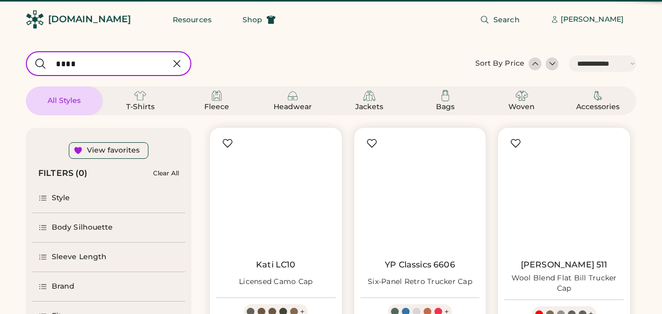
select select "*****"
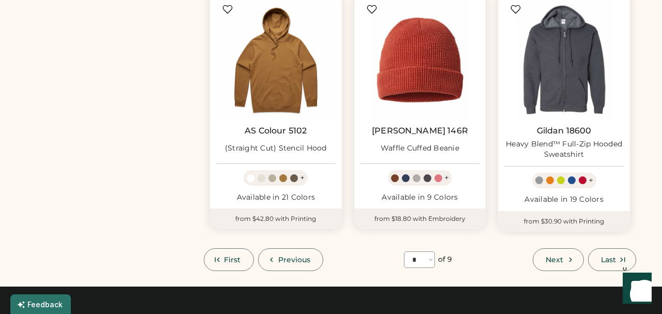
scroll to position [875, 0]
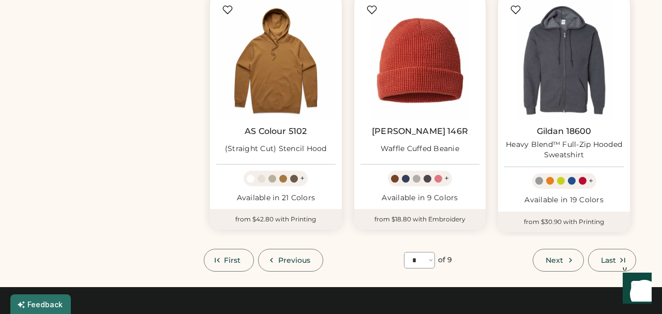
click at [555, 257] on span "Next" at bounding box center [555, 260] width 18 height 7
select select "*"
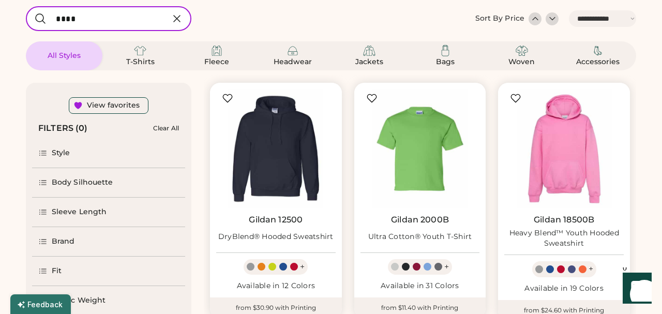
select select "*****"
select select "*"
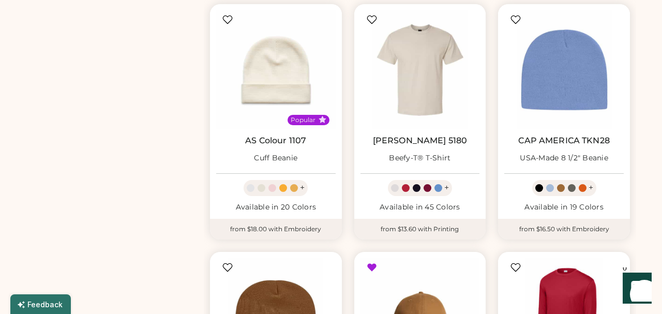
scroll to position [610, 0]
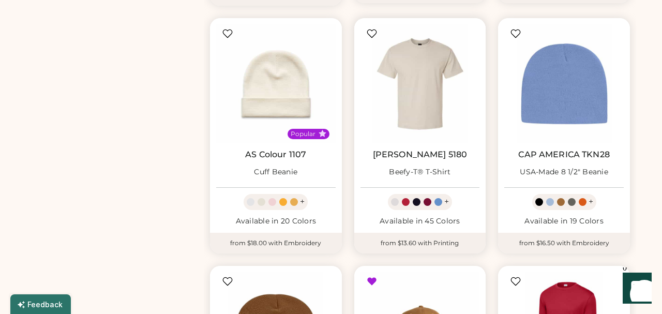
click at [410, 154] on link "Hanes 5180" at bounding box center [420, 155] width 95 height 10
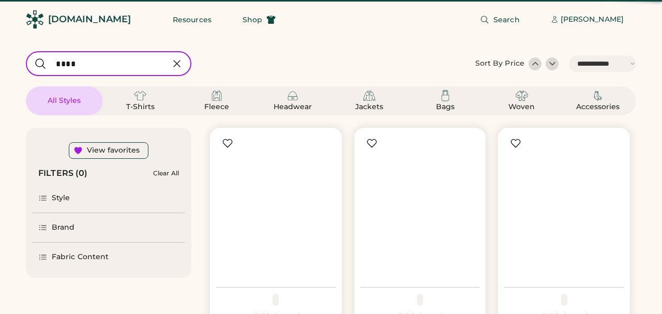
select select "*****"
select select "*"
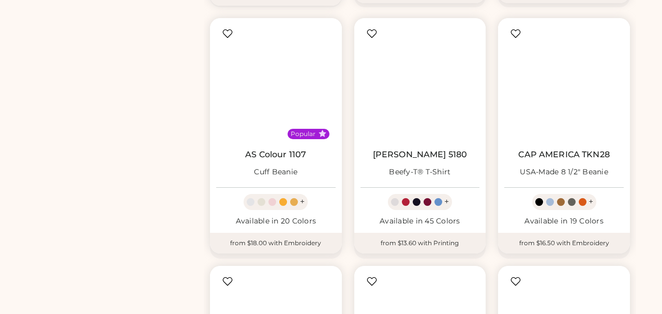
scroll to position [610, 0]
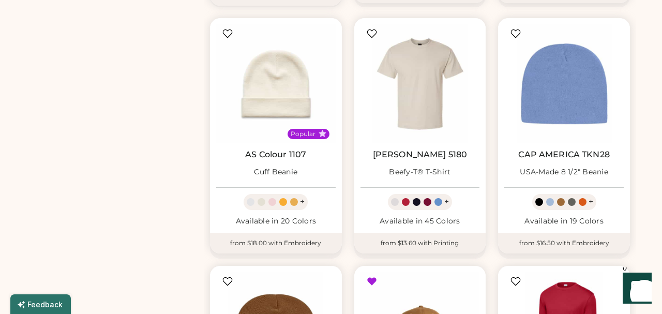
select select "*****"
select select "*"
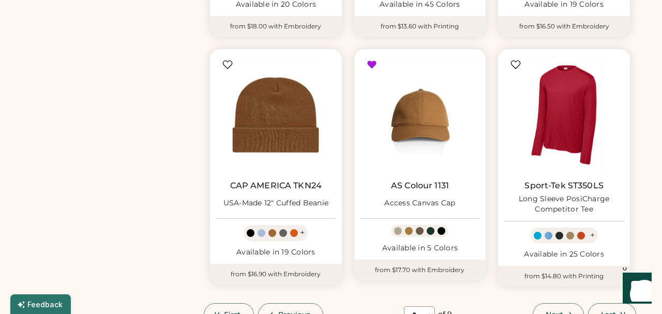
scroll to position [828, 0]
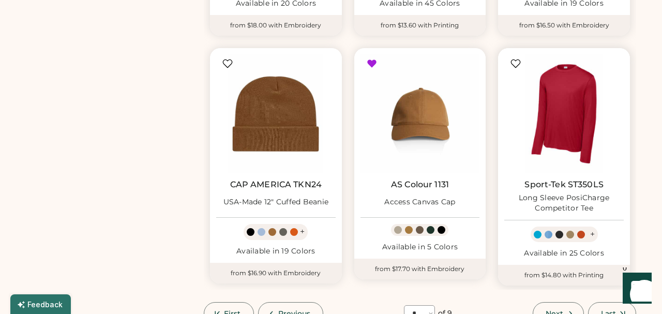
click at [565, 195] on div "Long Sleeve PosiCharge Competitor Tee" at bounding box center [564, 203] width 120 height 21
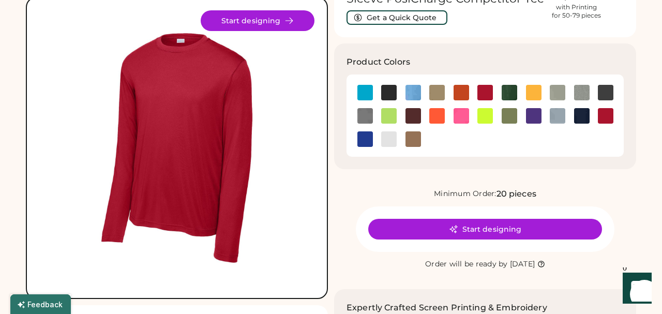
scroll to position [65, 0]
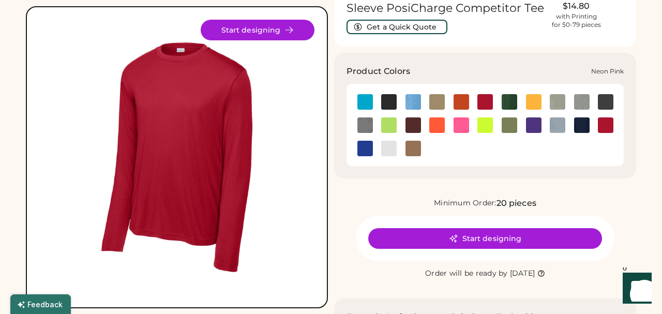
click at [463, 123] on img at bounding box center [462, 125] width 16 height 16
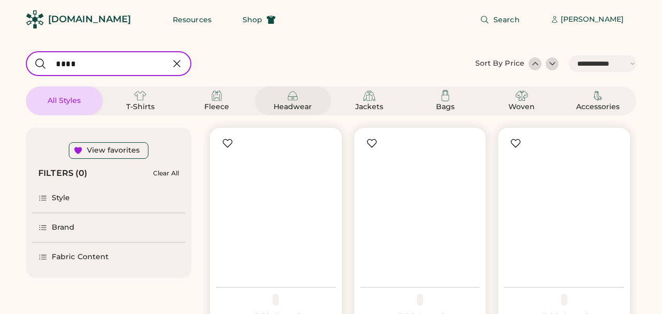
select select "*****"
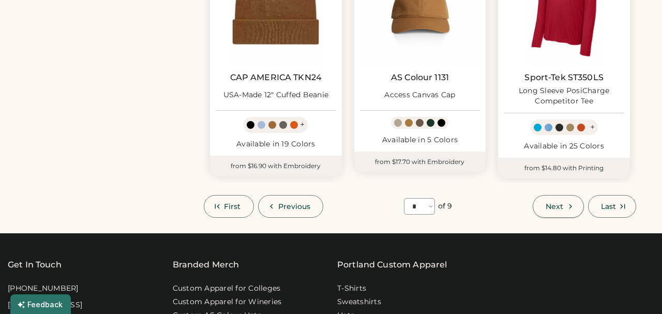
click at [550, 203] on span "Next" at bounding box center [555, 206] width 18 height 7
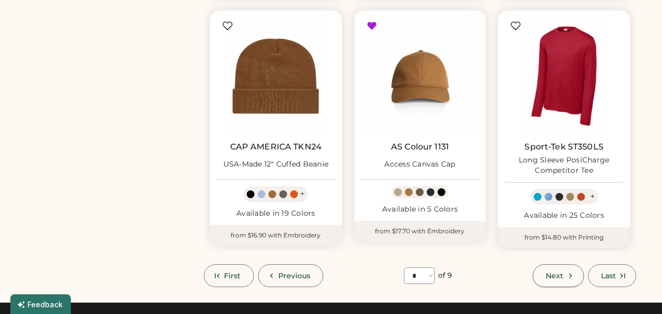
select select "*"
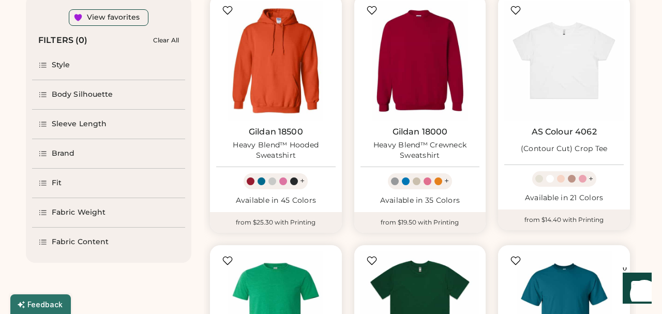
scroll to position [133, 0]
click at [263, 141] on div "Heavy Blend™ Hooded Sweatshirt" at bounding box center [276, 150] width 120 height 21
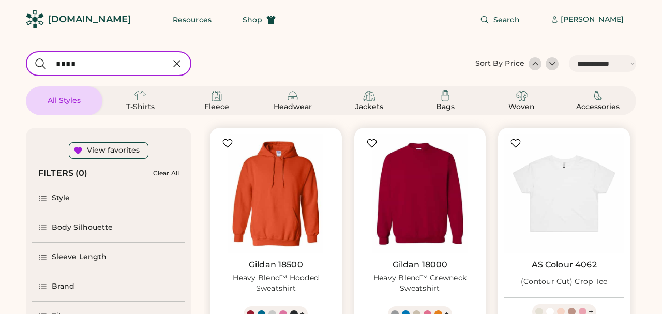
select select "*****"
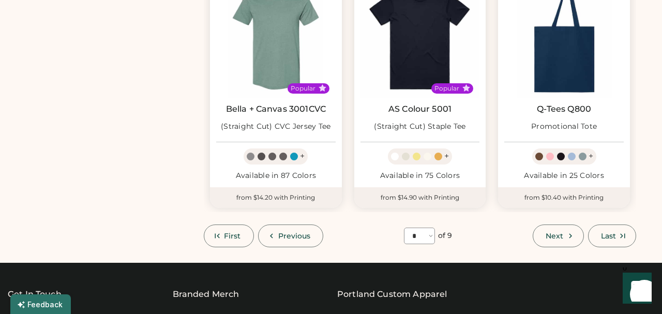
scroll to position [914, 0]
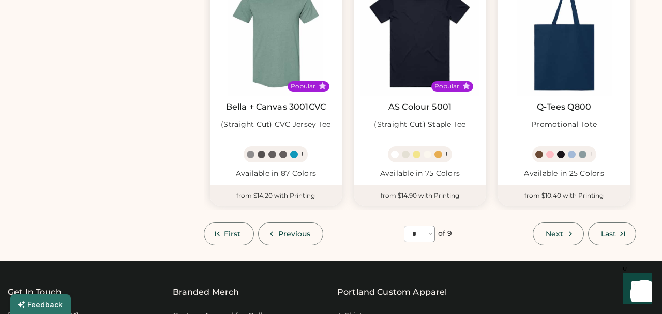
click at [563, 230] on span "Next" at bounding box center [555, 233] width 18 height 7
select select "*"
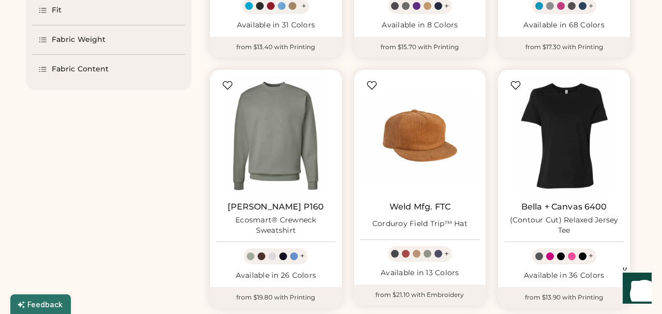
scroll to position [310, 0]
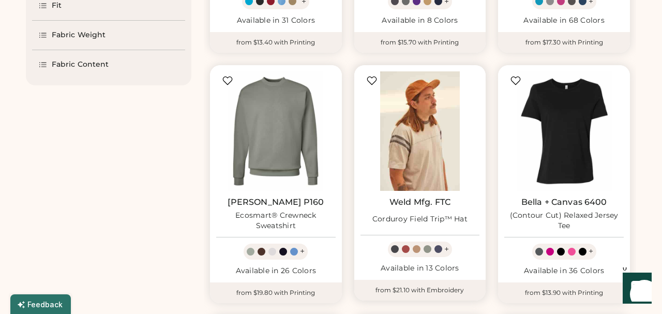
click at [416, 148] on img at bounding box center [421, 131] width 120 height 120
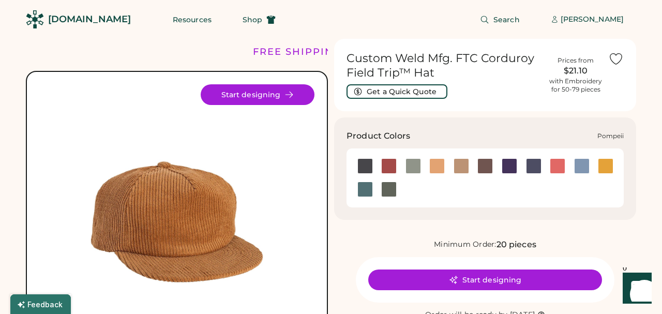
click at [560, 165] on div at bounding box center [558, 166] width 16 height 16
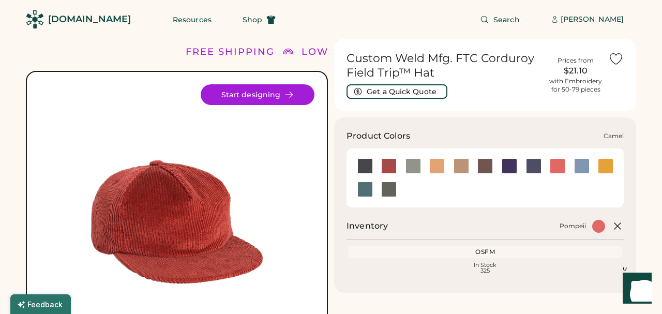
click at [440, 166] on div at bounding box center [437, 166] width 16 height 16
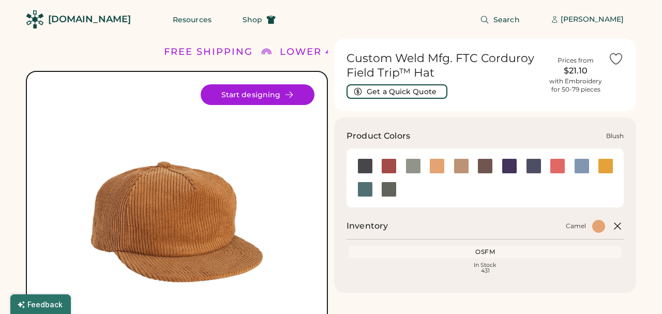
click at [391, 166] on div at bounding box center [389, 166] width 16 height 16
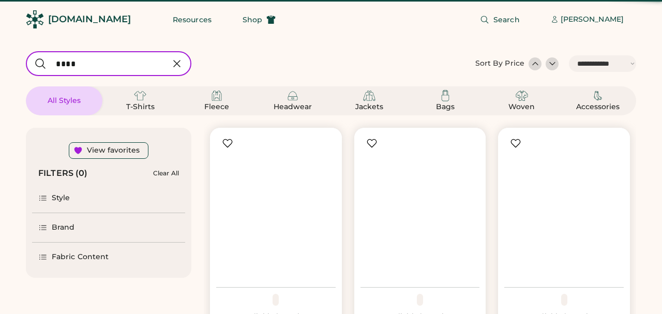
select select "*****"
select select "*"
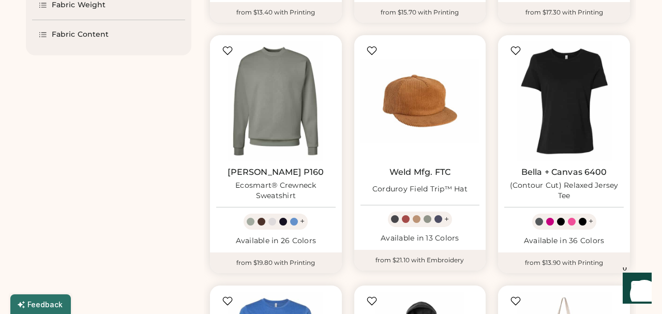
scroll to position [342, 0]
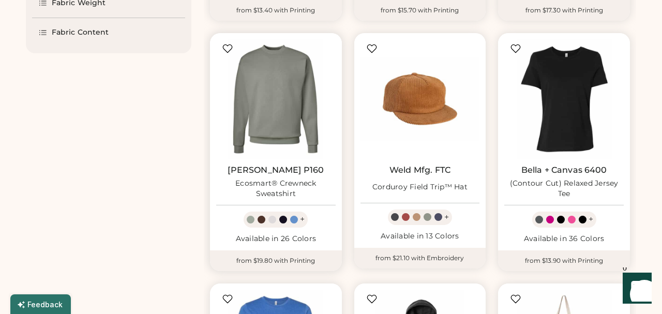
click at [263, 172] on link "[PERSON_NAME] P160" at bounding box center [276, 170] width 96 height 10
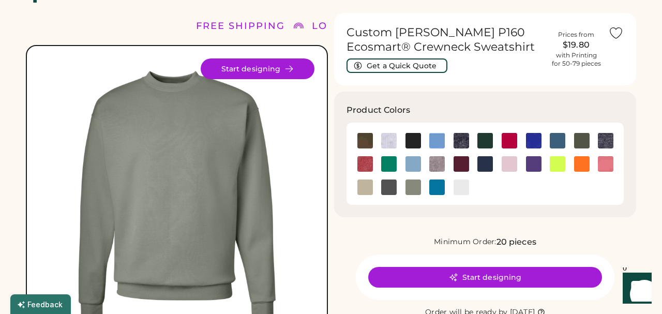
scroll to position [29, 0]
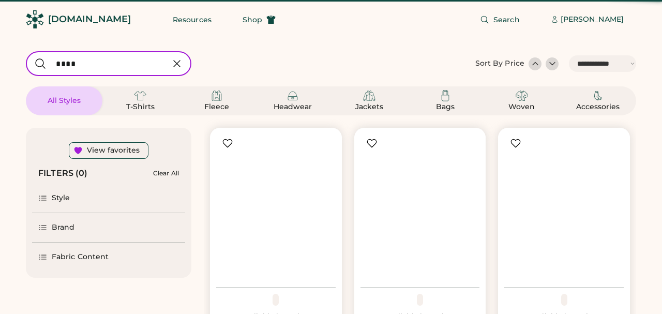
select select "*****"
select select "*"
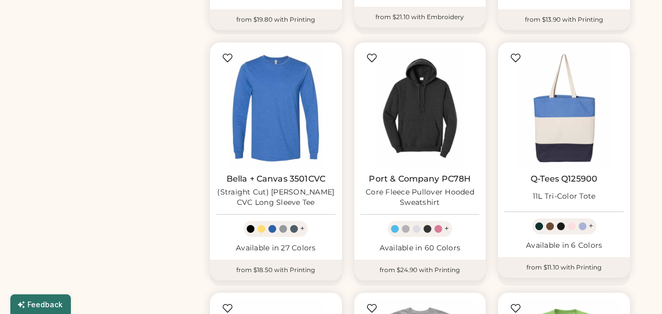
select select "*****"
select select "*"
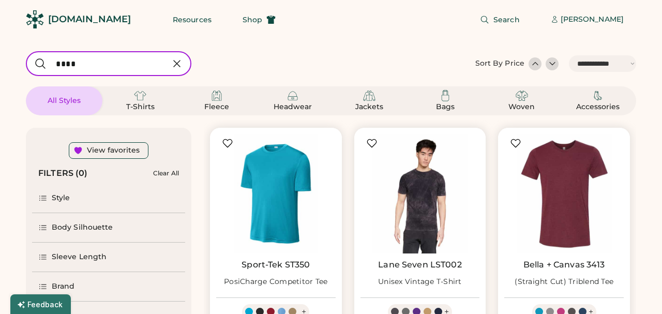
click at [53, 199] on div "Style" at bounding box center [61, 198] width 19 height 10
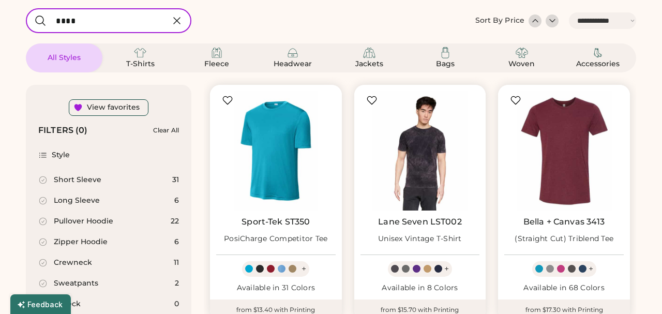
scroll to position [46, 0]
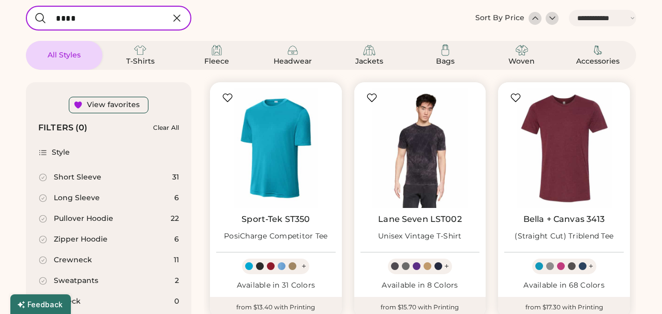
click at [53, 199] on div "Long Sleeve" at bounding box center [69, 198] width 62 height 10
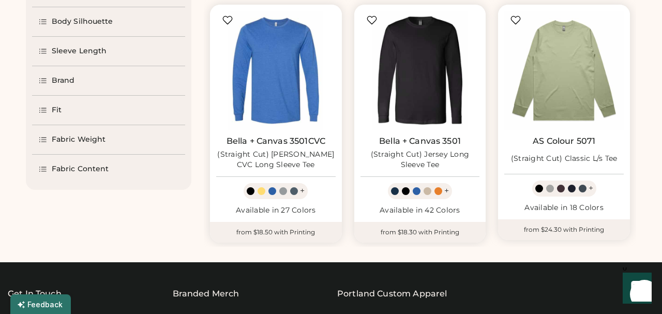
scroll to position [362, 0]
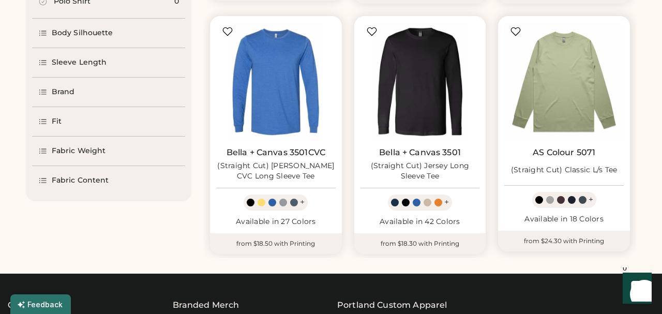
click at [547, 106] on img at bounding box center [564, 82] width 120 height 120
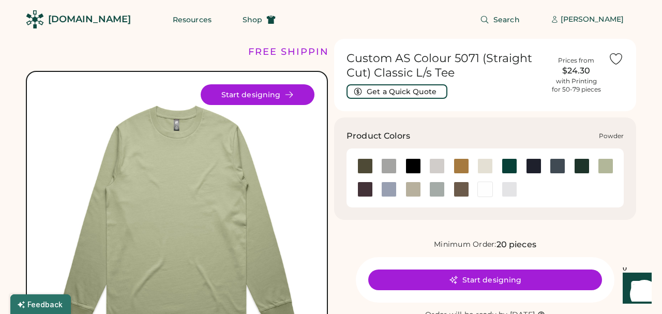
click at [391, 188] on div at bounding box center [389, 190] width 16 height 16
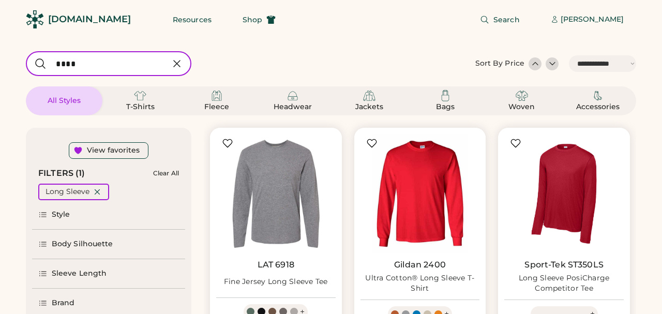
select select "*****"
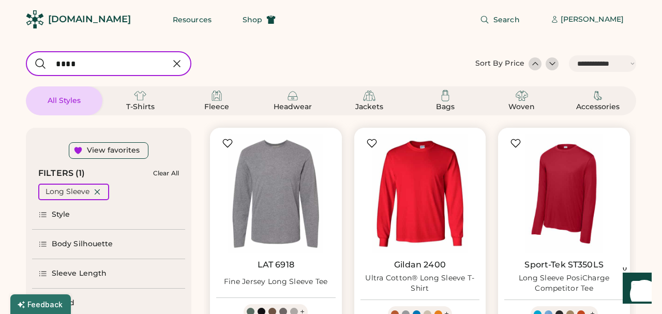
click at [175, 63] on icon at bounding box center [177, 63] width 12 height 12
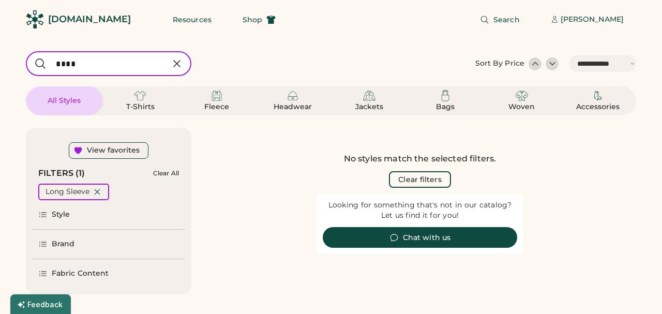
select select "*****"
type input "****"
click at [178, 62] on icon at bounding box center [177, 64] width 6 height 6
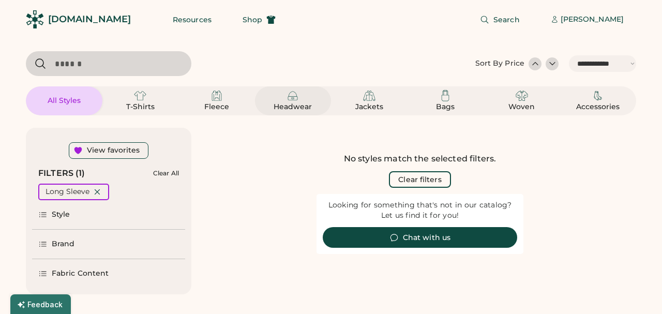
click at [297, 101] on img at bounding box center [293, 96] width 12 height 12
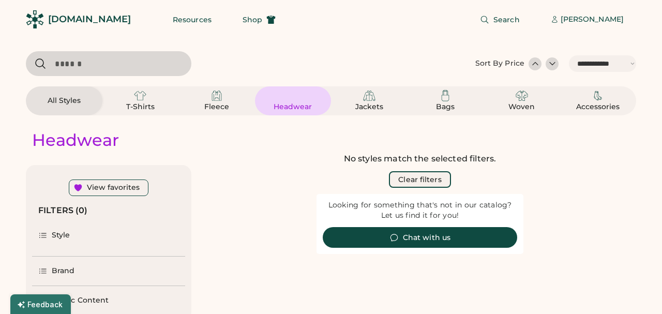
click at [419, 182] on button "Clear filters" at bounding box center [420, 179] width 62 height 17
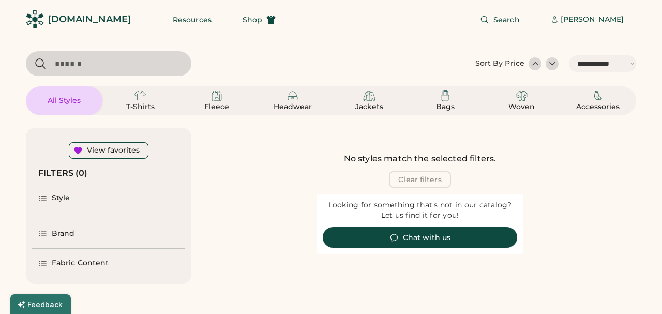
select select "*"
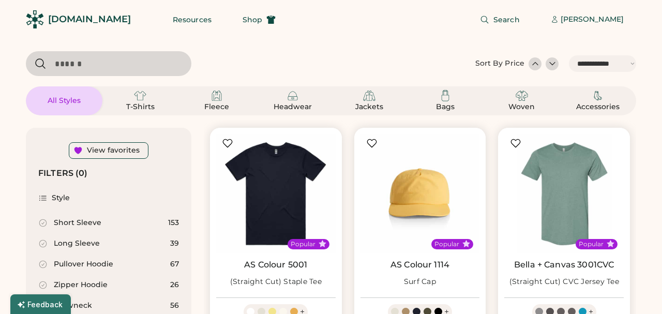
click at [490, 138] on div "Popular AS Colour 1114 Surf Cap + Available in 50 Colors from $15.30 with Print…" at bounding box center [420, 244] width 144 height 248
drag, startPoint x: 287, startPoint y: 101, endPoint x: 286, endPoint y: 107, distance: 5.4
click at [287, 102] on img at bounding box center [293, 96] width 12 height 12
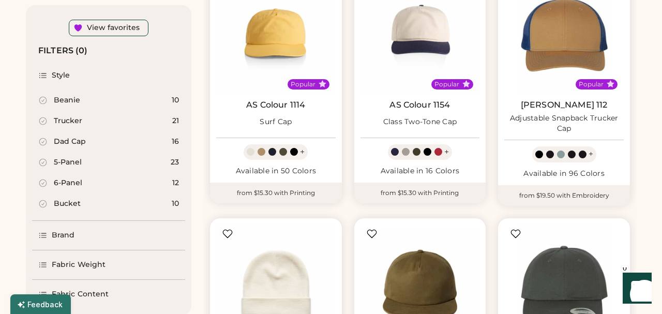
scroll to position [160, 0]
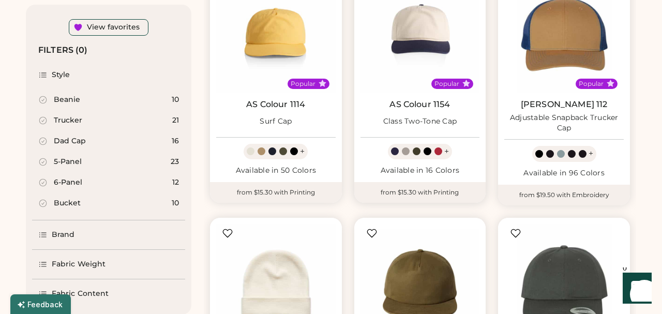
click at [409, 152] on div at bounding box center [406, 151] width 8 height 8
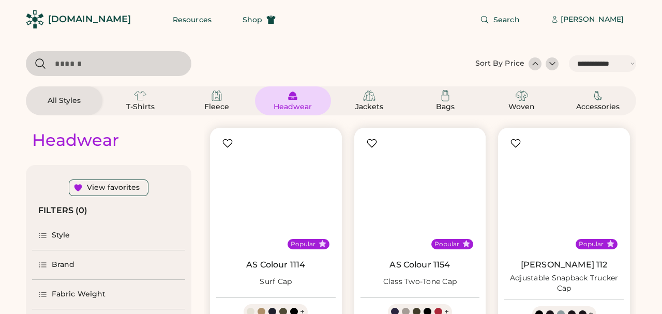
select select "*****"
select select "*"
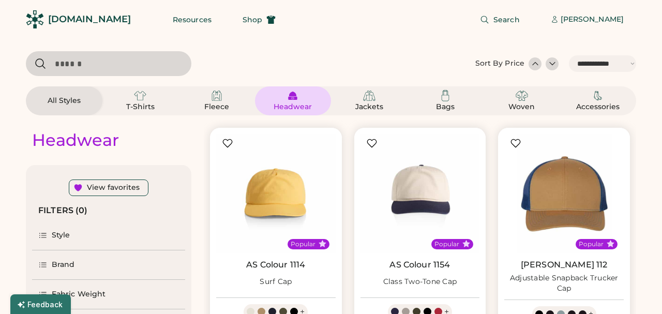
click at [57, 260] on div "Brand" at bounding box center [63, 265] width 23 height 10
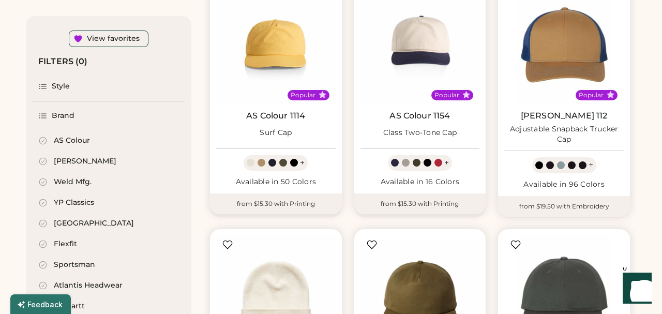
click at [42, 138] on icon at bounding box center [42, 140] width 9 height 9
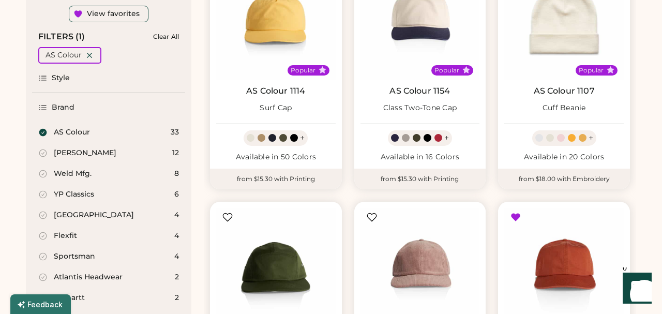
scroll to position [172, 0]
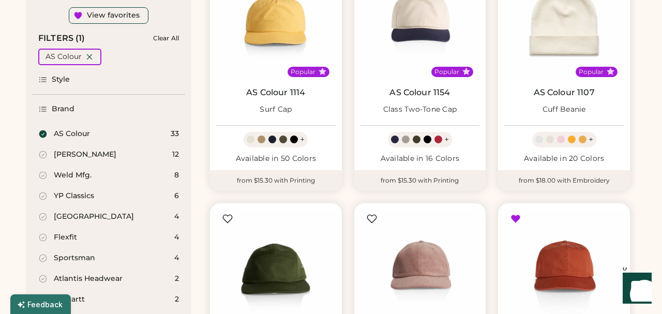
click at [40, 107] on icon at bounding box center [42, 109] width 9 height 9
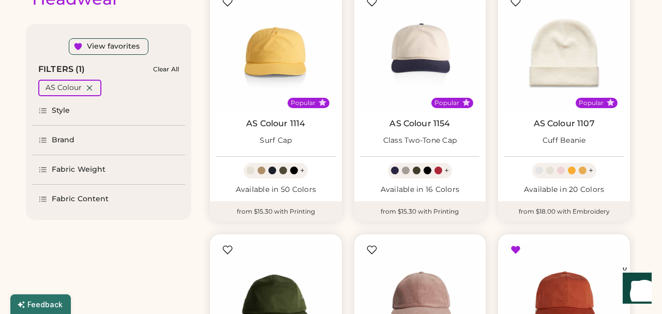
scroll to position [142, 0]
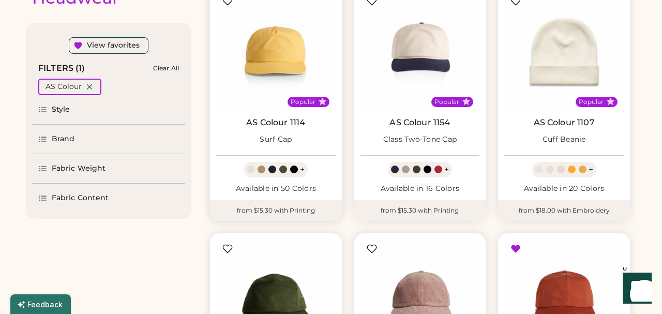
click at [274, 118] on link "AS Colour 1114" at bounding box center [275, 122] width 59 height 10
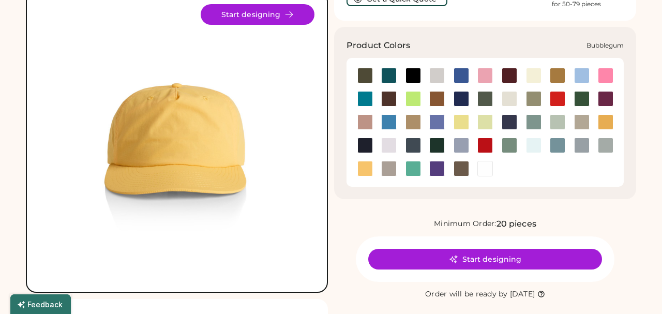
click at [490, 70] on div at bounding box center [486, 76] width 16 height 16
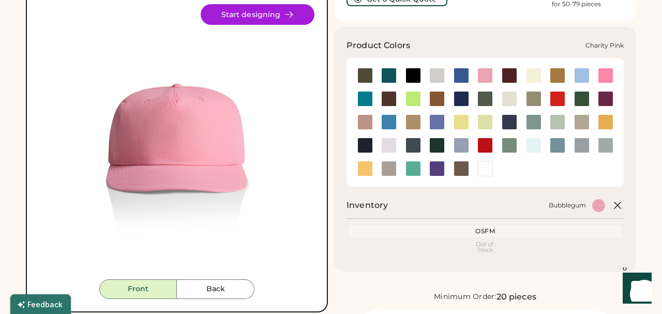
click at [603, 75] on div at bounding box center [606, 76] width 16 height 16
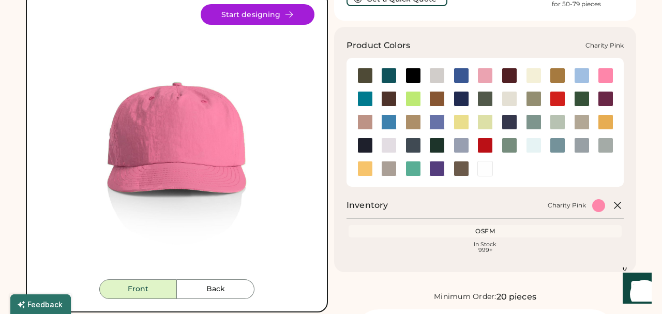
scroll to position [80, 0]
click at [482, 74] on div at bounding box center [486, 76] width 16 height 16
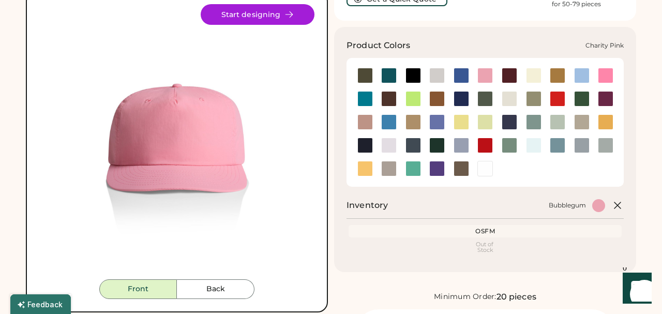
click at [603, 74] on div at bounding box center [606, 76] width 16 height 16
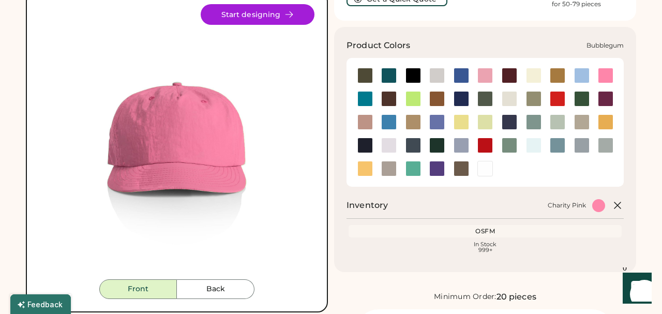
click at [486, 76] on div at bounding box center [486, 76] width 16 height 16
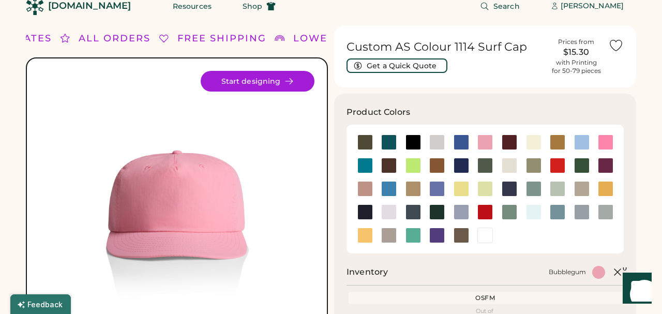
scroll to position [19, 0]
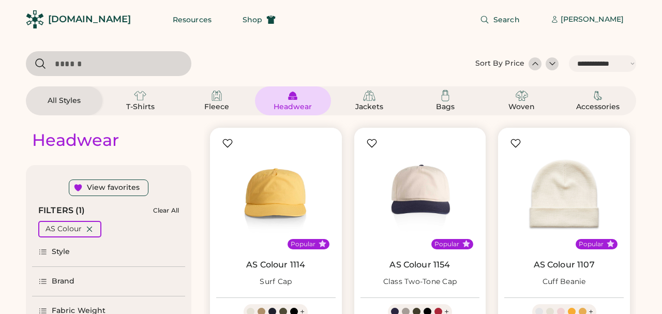
select select "*****"
select select "*"
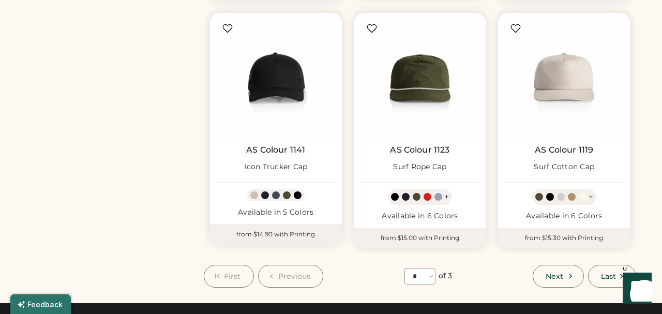
scroll to position [859, 0]
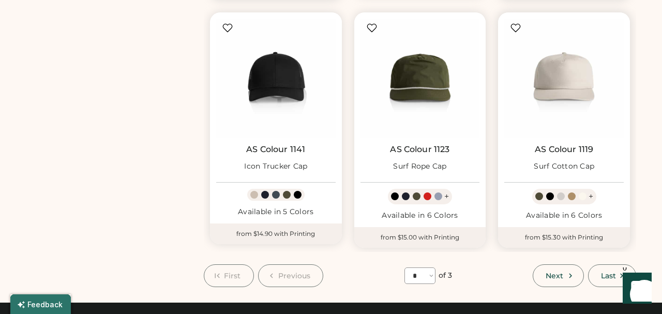
drag, startPoint x: 575, startPoint y: 167, endPoint x: 570, endPoint y: 167, distance: 5.7
click at [575, 167] on div "Surf Cotton Cap" at bounding box center [564, 166] width 61 height 10
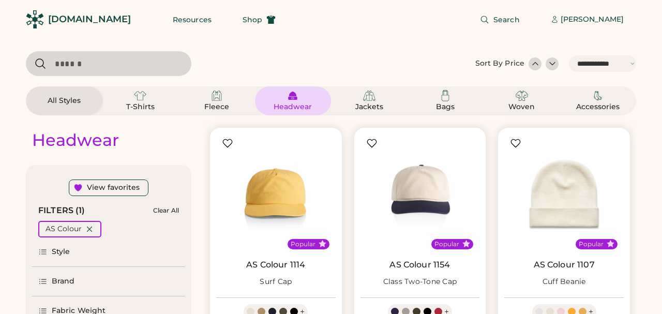
select select "*****"
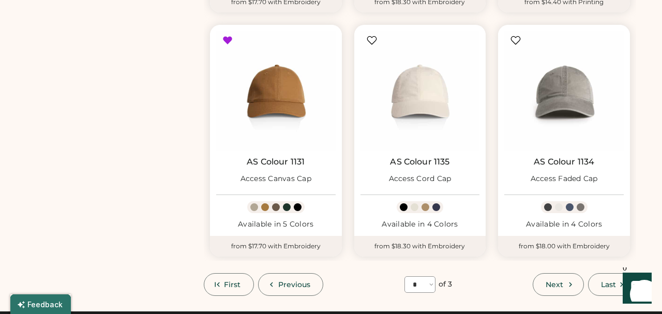
scroll to position [842, 0]
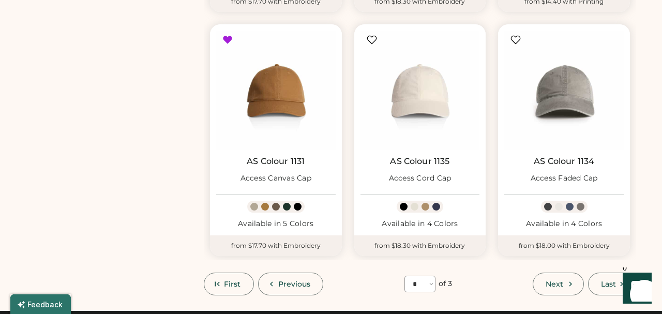
click at [544, 281] on button "Next" at bounding box center [558, 284] width 51 height 23
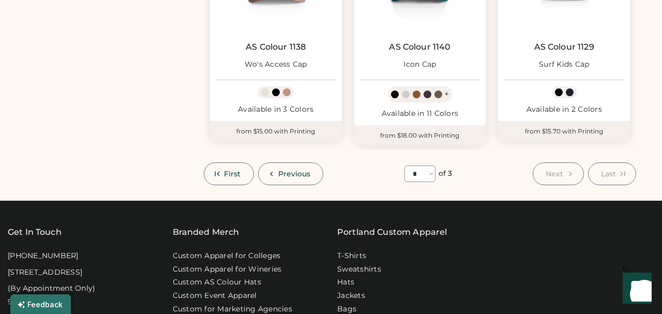
scroll to position [711, 0]
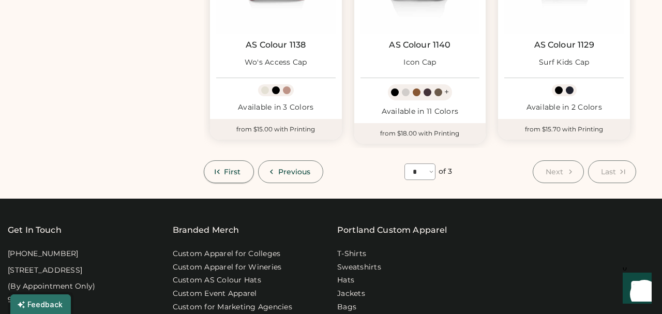
click at [244, 168] on button "First" at bounding box center [229, 171] width 50 height 23
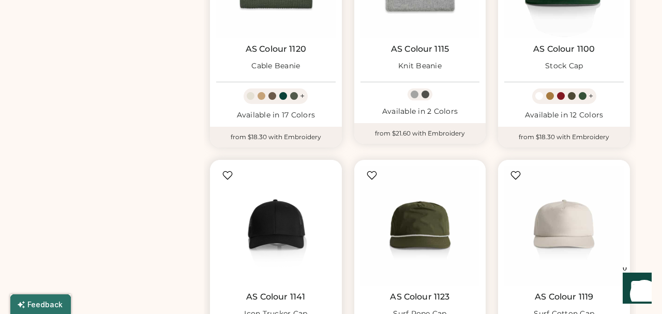
select select "*"
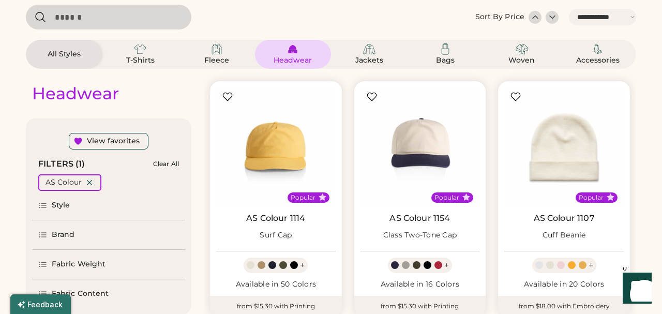
scroll to position [46, 0]
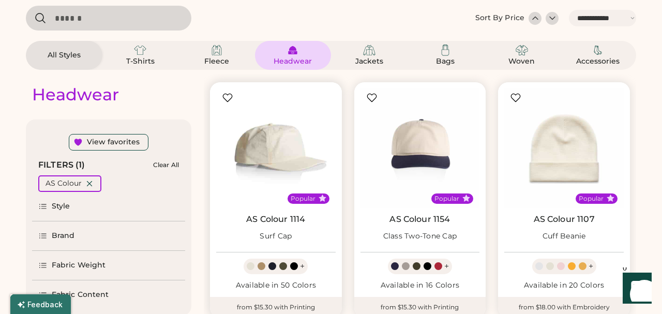
click at [254, 153] on img at bounding box center [276, 148] width 120 height 120
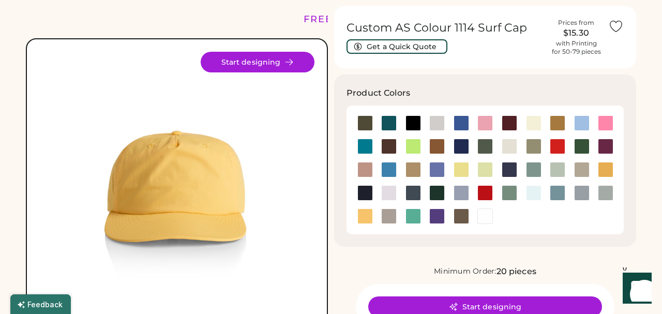
scroll to position [35, 0]
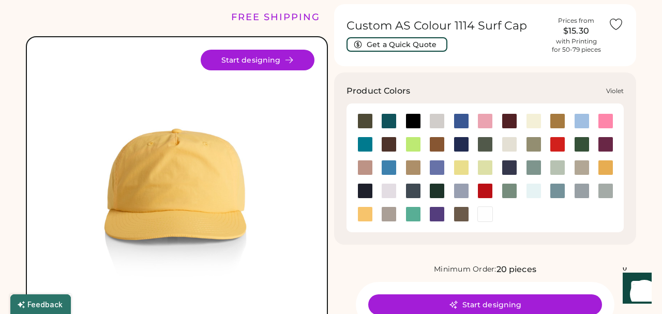
click at [434, 212] on div at bounding box center [437, 214] width 16 height 16
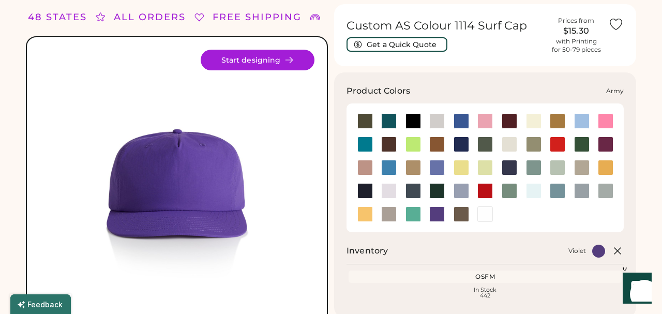
click at [367, 122] on div at bounding box center [365, 121] width 16 height 16
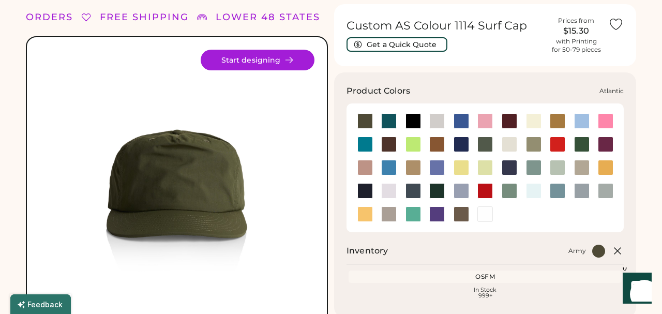
click at [392, 117] on div at bounding box center [389, 121] width 16 height 16
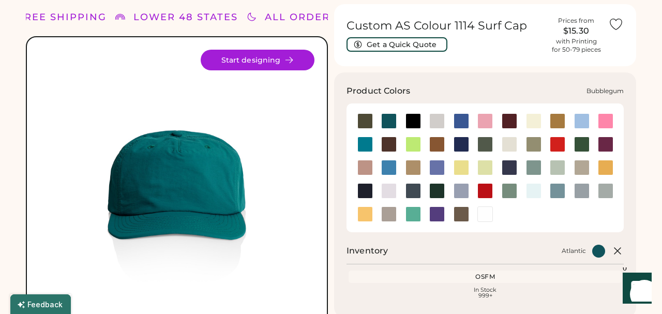
click at [484, 121] on div at bounding box center [486, 121] width 16 height 16
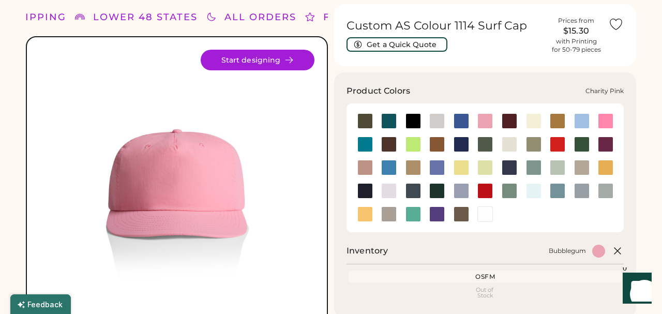
click at [607, 121] on div at bounding box center [606, 121] width 16 height 16
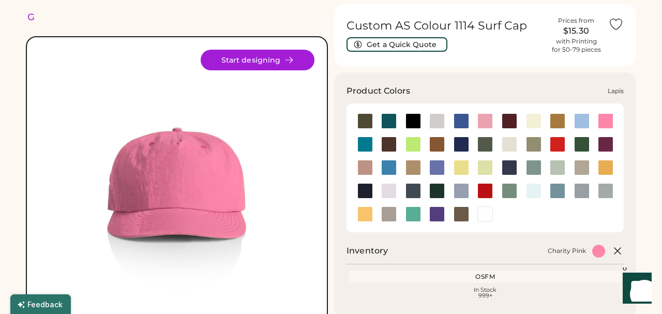
click at [436, 163] on div at bounding box center [437, 168] width 16 height 16
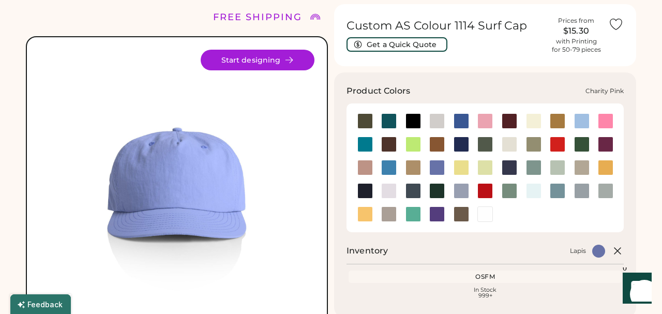
click at [607, 120] on div at bounding box center [606, 121] width 16 height 16
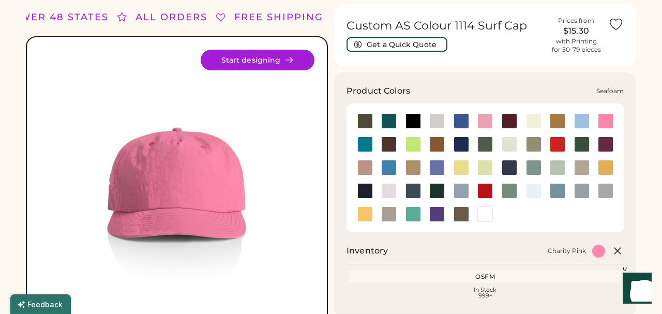
click at [533, 192] on div at bounding box center [534, 191] width 16 height 16
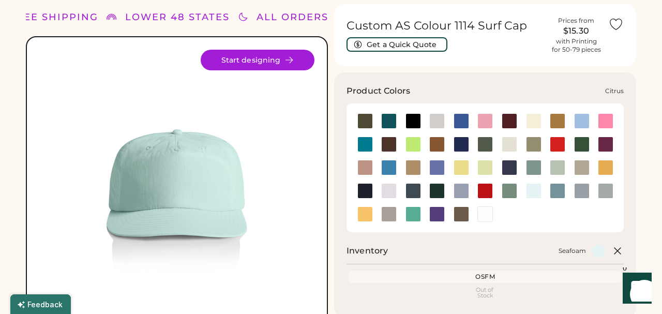
click at [412, 143] on div at bounding box center [414, 145] width 16 height 16
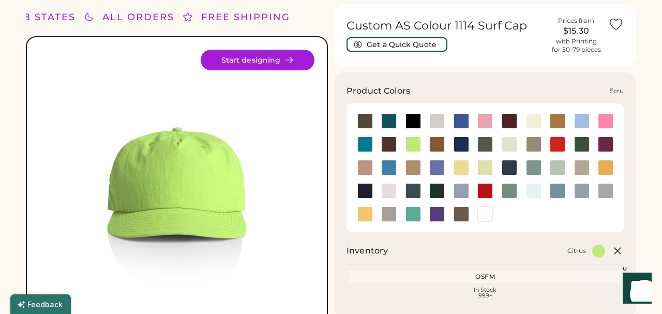
click at [511, 143] on div at bounding box center [510, 145] width 16 height 16
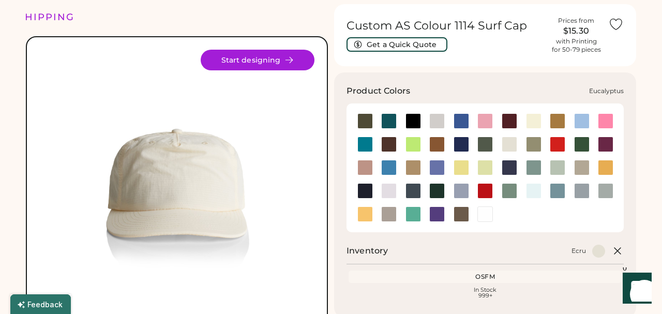
click at [535, 142] on div at bounding box center [534, 145] width 16 height 16
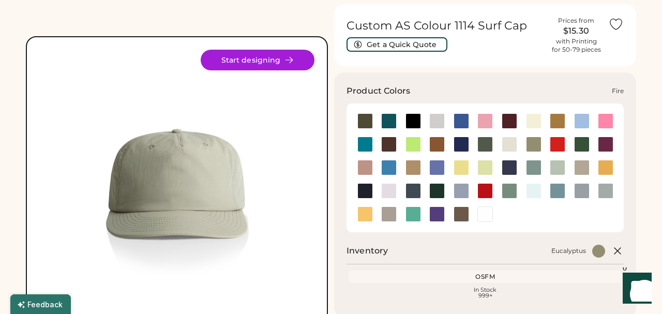
click at [559, 142] on div at bounding box center [558, 145] width 16 height 16
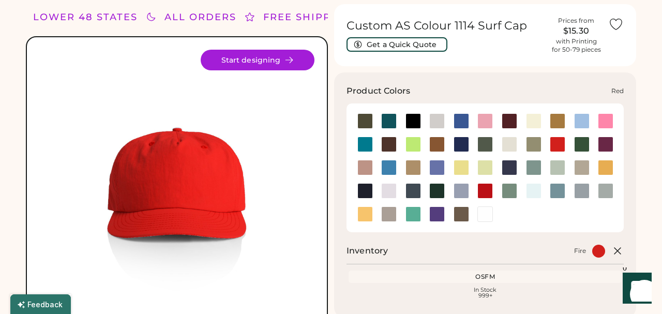
click at [487, 188] on div at bounding box center [486, 191] width 16 height 16
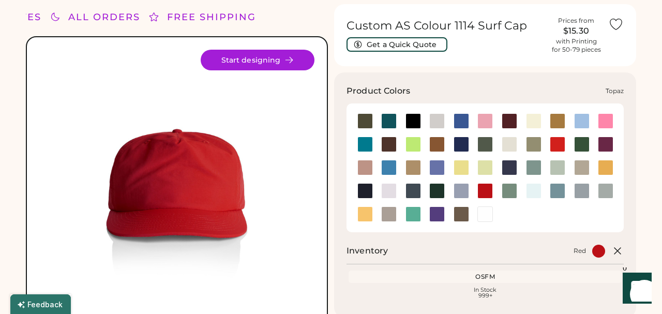
click at [413, 216] on div at bounding box center [414, 214] width 16 height 16
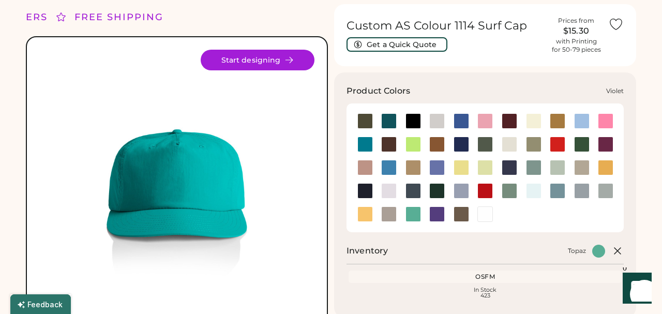
click at [438, 214] on div at bounding box center [437, 214] width 16 height 16
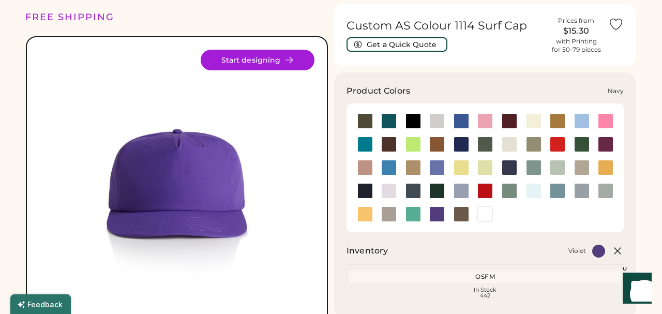
click at [367, 191] on div at bounding box center [365, 191] width 16 height 16
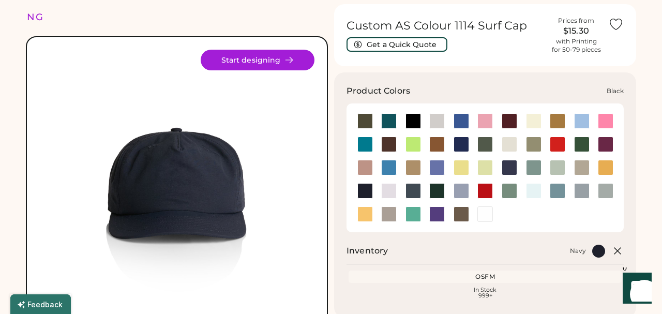
drag, startPoint x: 414, startPoint y: 116, endPoint x: 426, endPoint y: 133, distance: 20.8
click at [414, 116] on div at bounding box center [414, 121] width 16 height 16
